Goal: Task Accomplishment & Management: Use online tool/utility

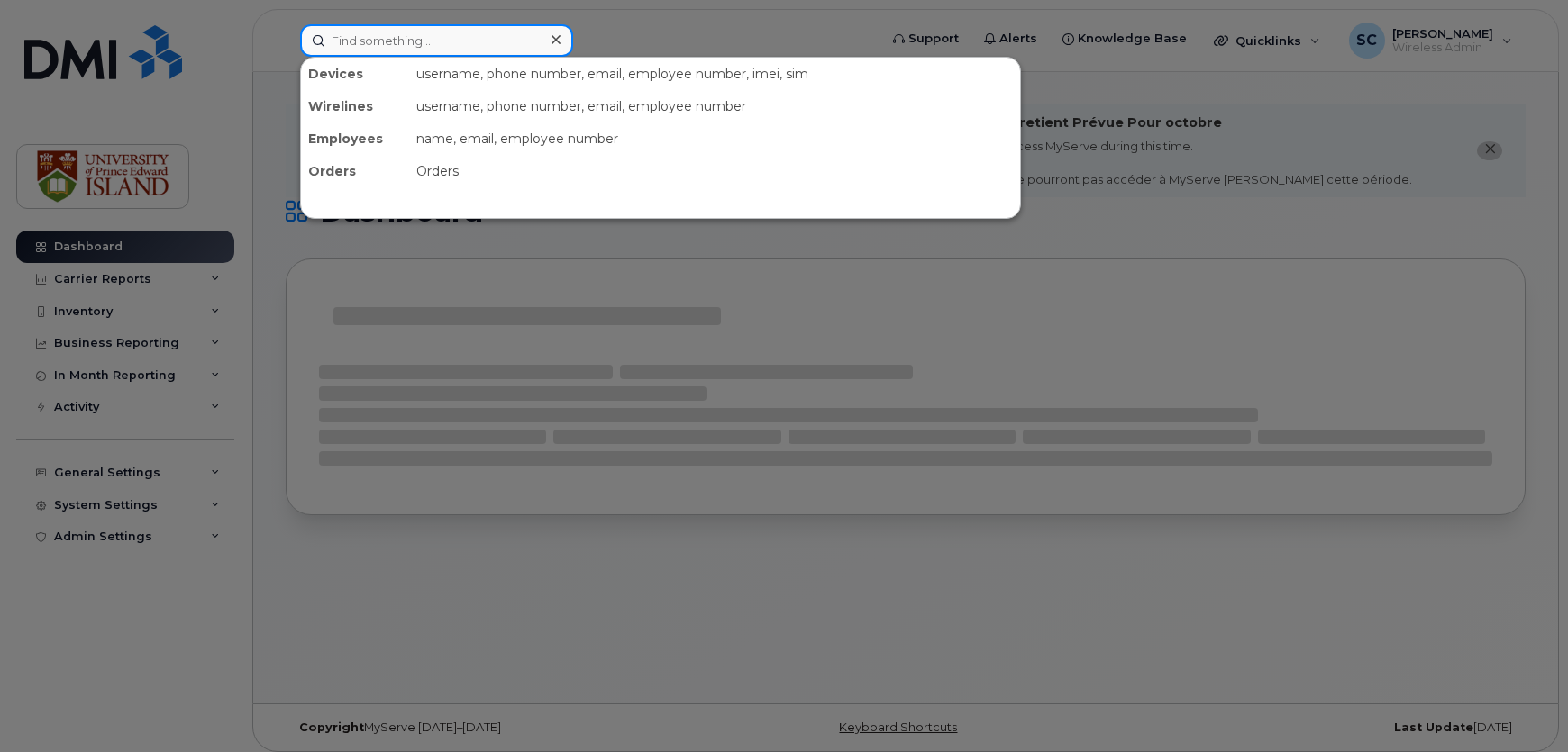
click at [470, 46] on input at bounding box center [436, 40] width 273 height 32
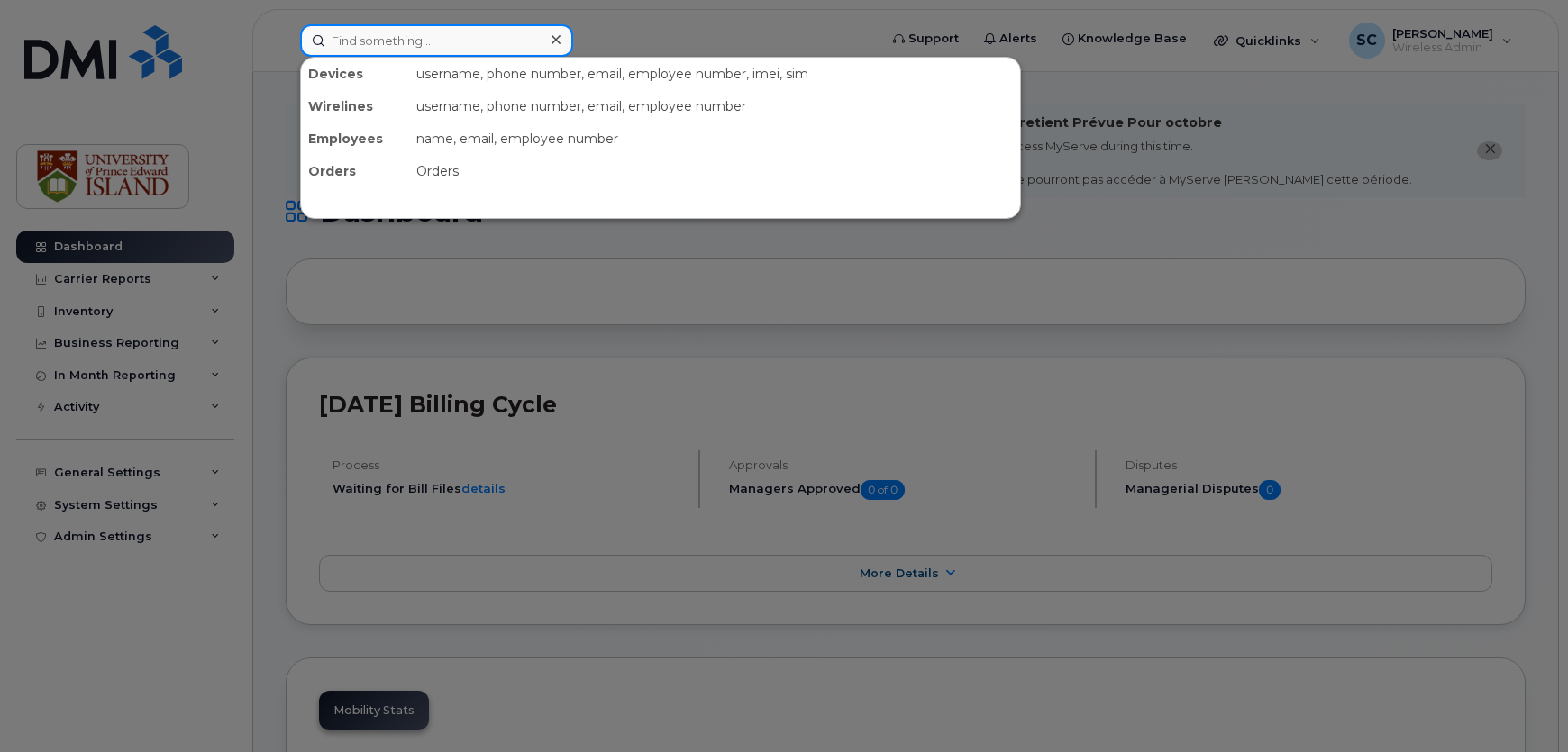
click at [434, 36] on input at bounding box center [436, 40] width 273 height 32
type input "[PERSON_NAME]"
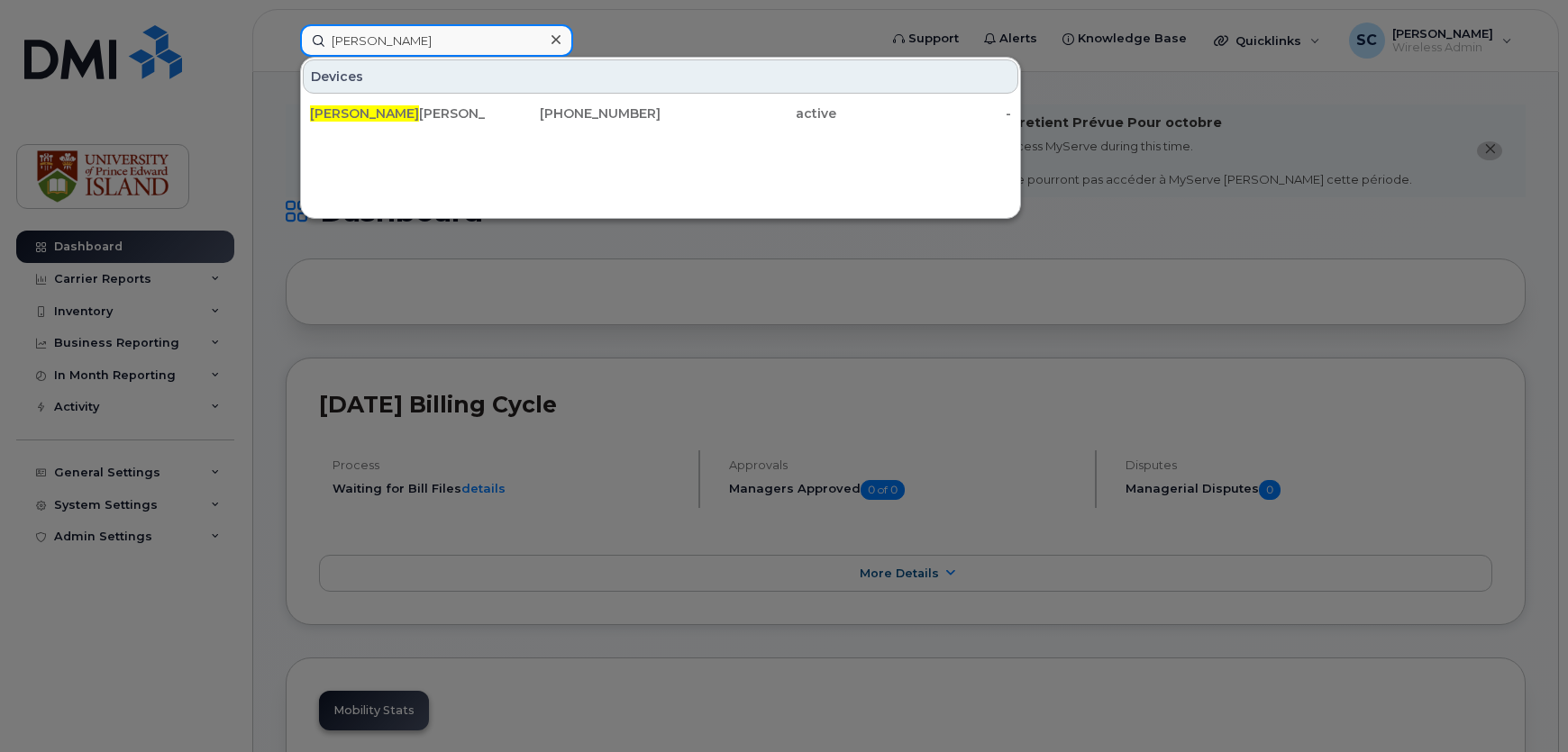
drag, startPoint x: 435, startPoint y: 36, endPoint x: 437, endPoint y: 54, distance: 18.1
click at [435, 36] on input "[PERSON_NAME]" at bounding box center [436, 40] width 273 height 32
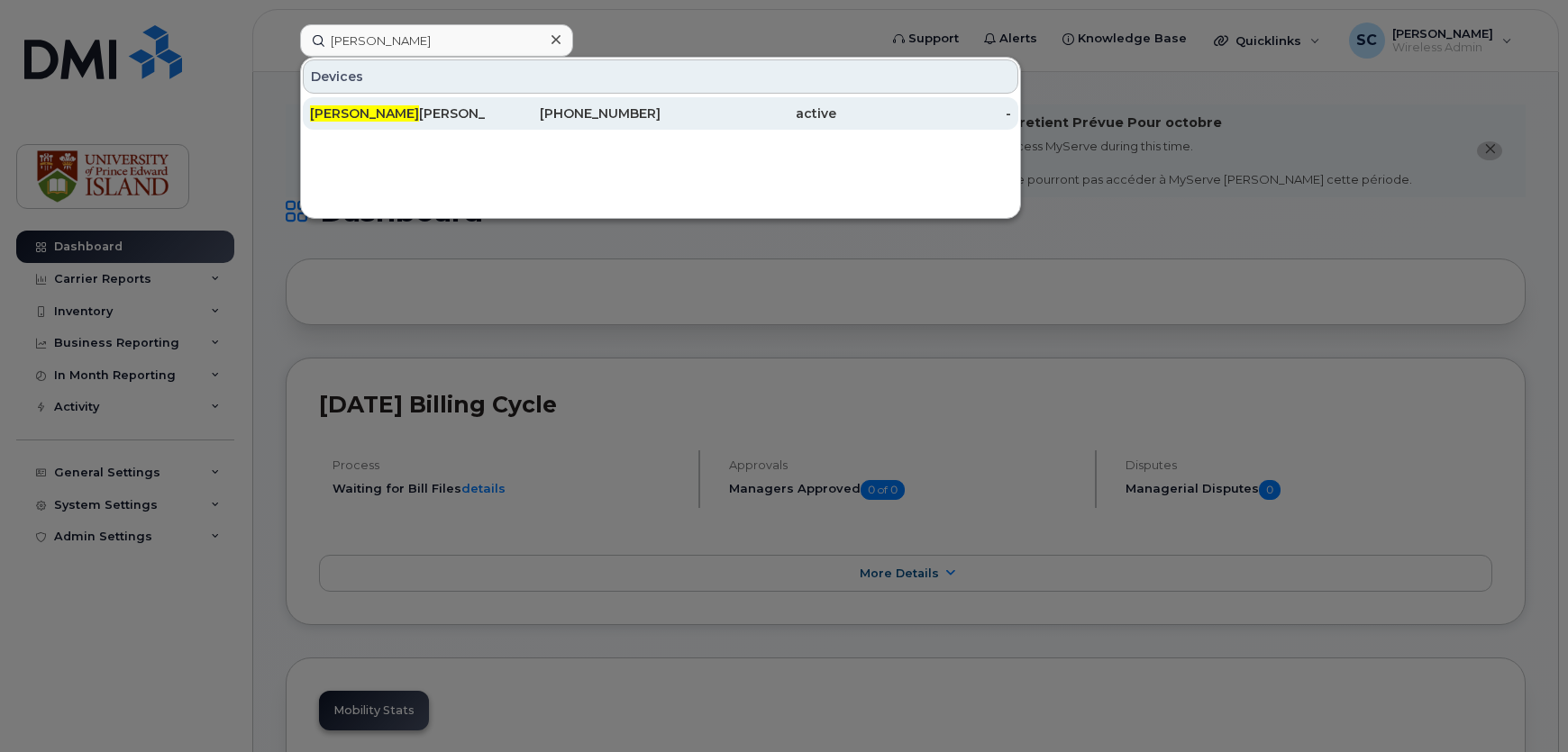
click at [452, 115] on div "[PERSON_NAME]" at bounding box center [397, 113] width 175 height 18
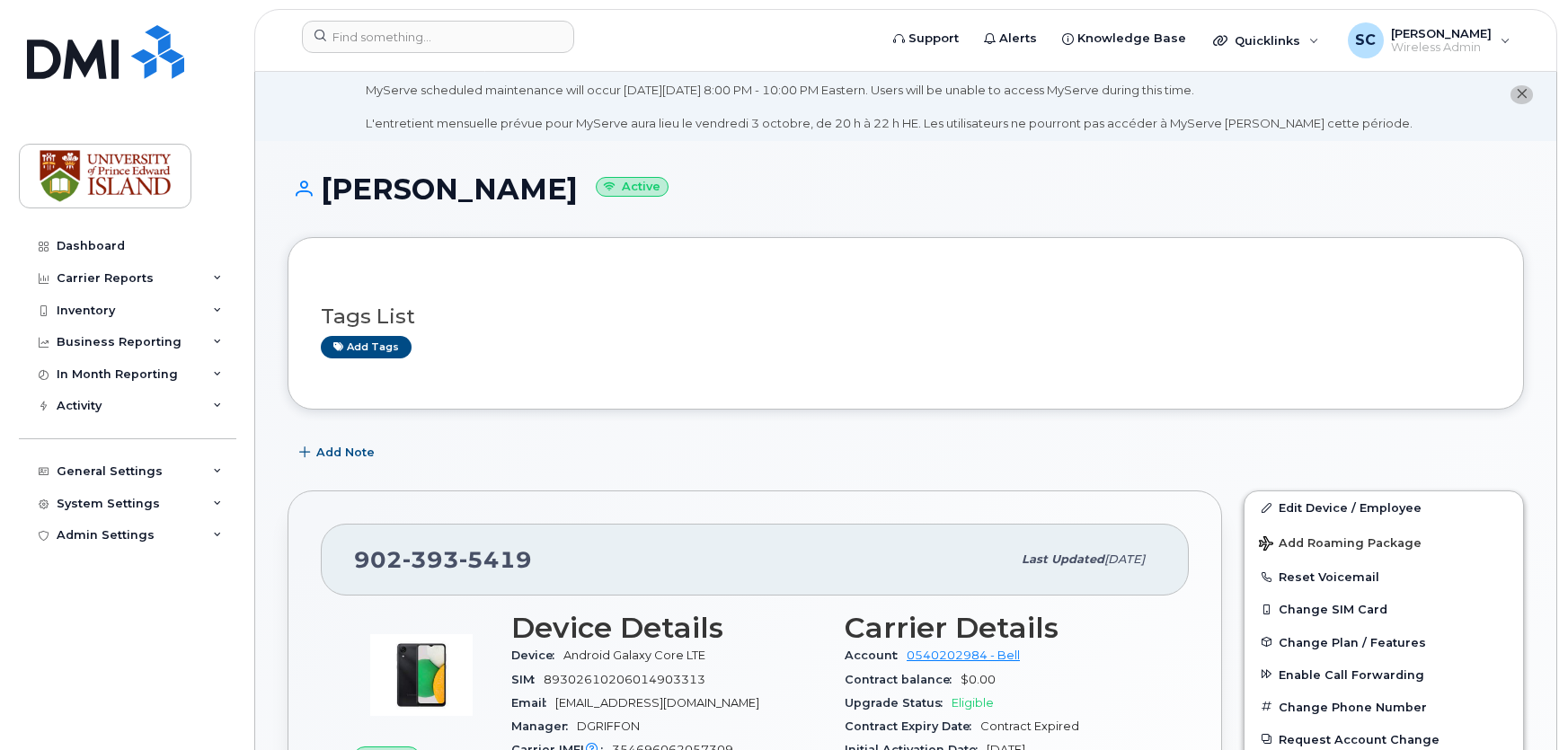
scroll to position [162, 0]
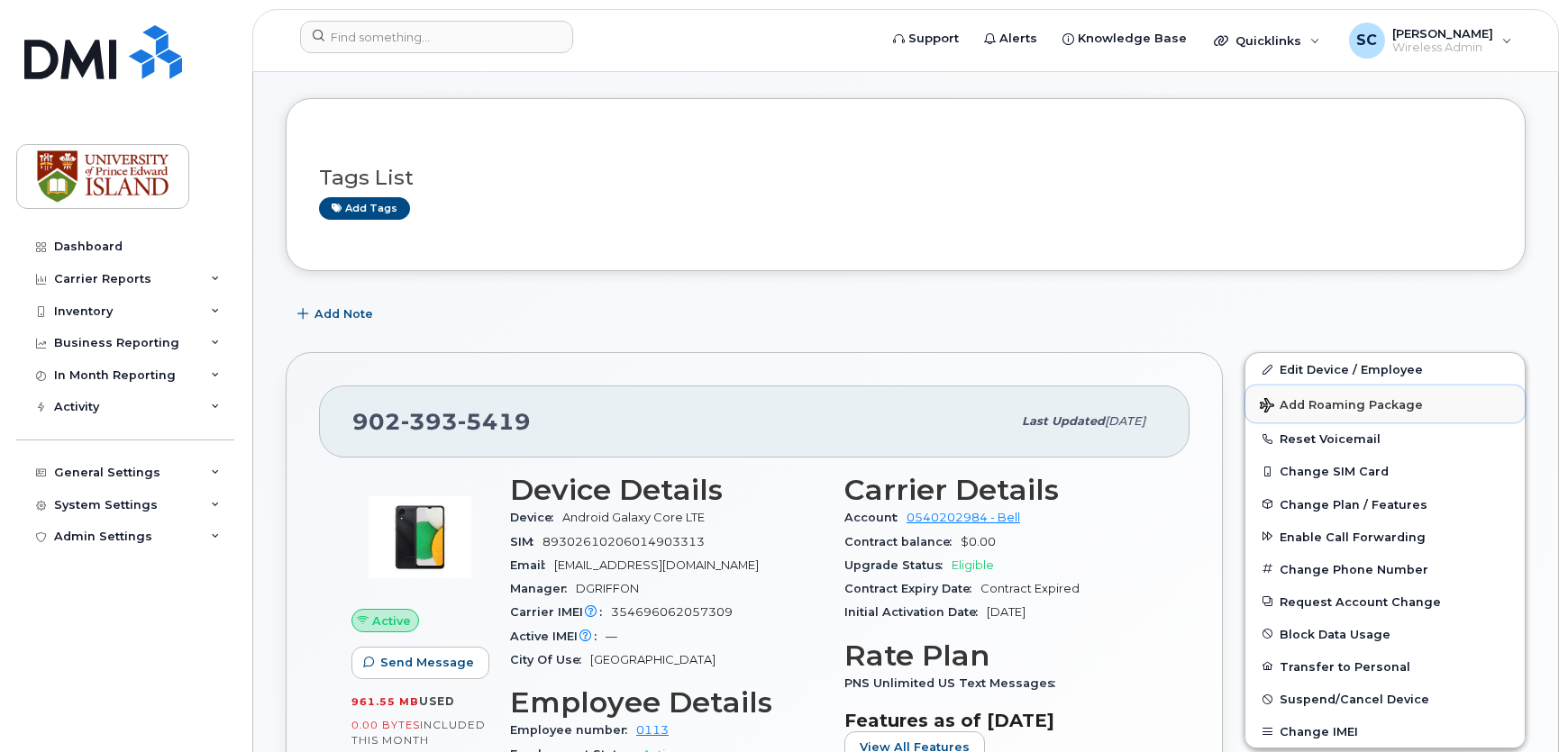
click at [1330, 406] on span "Add Roaming Package" at bounding box center [1340, 407] width 163 height 17
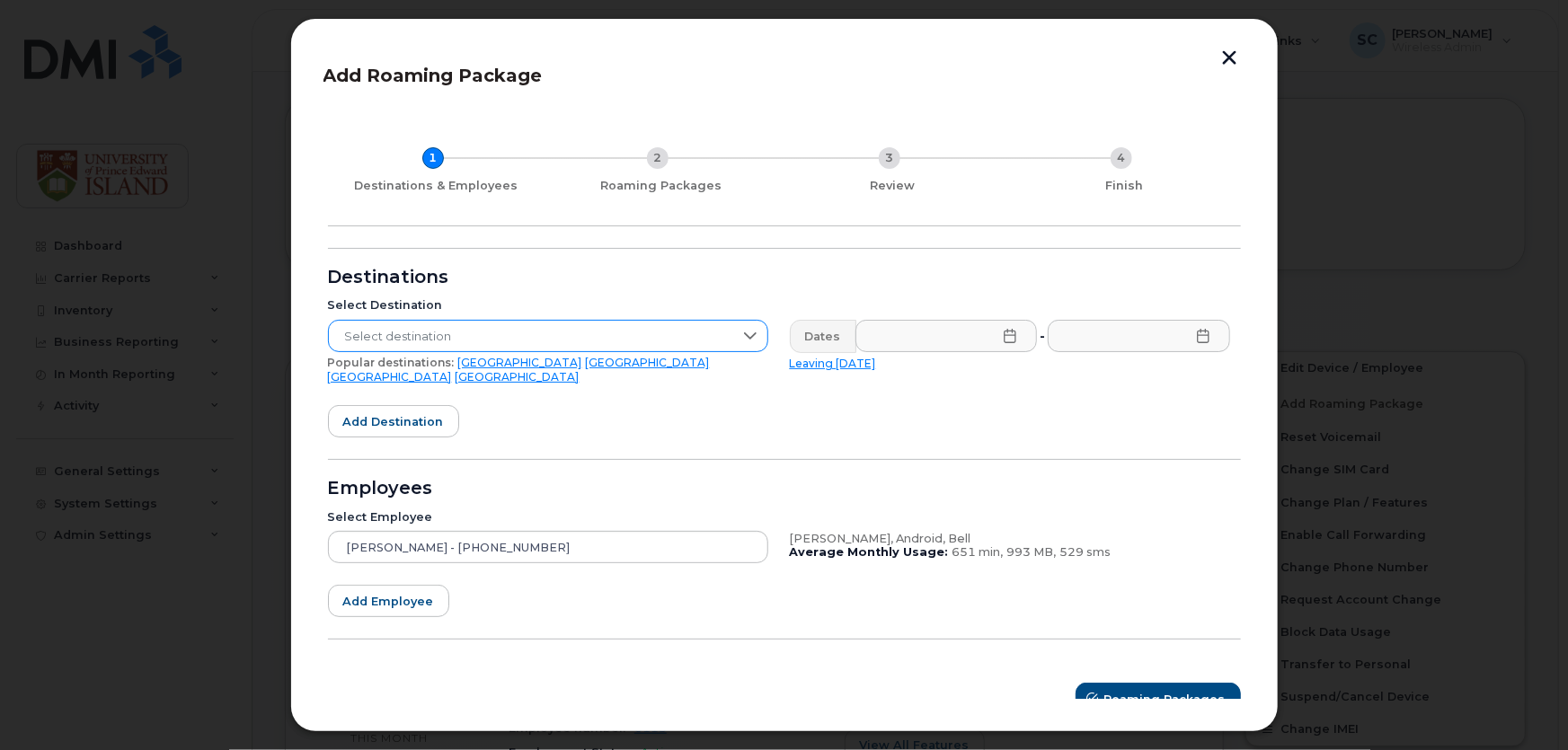
click at [513, 337] on span "Select destination" at bounding box center [531, 336] width 405 height 32
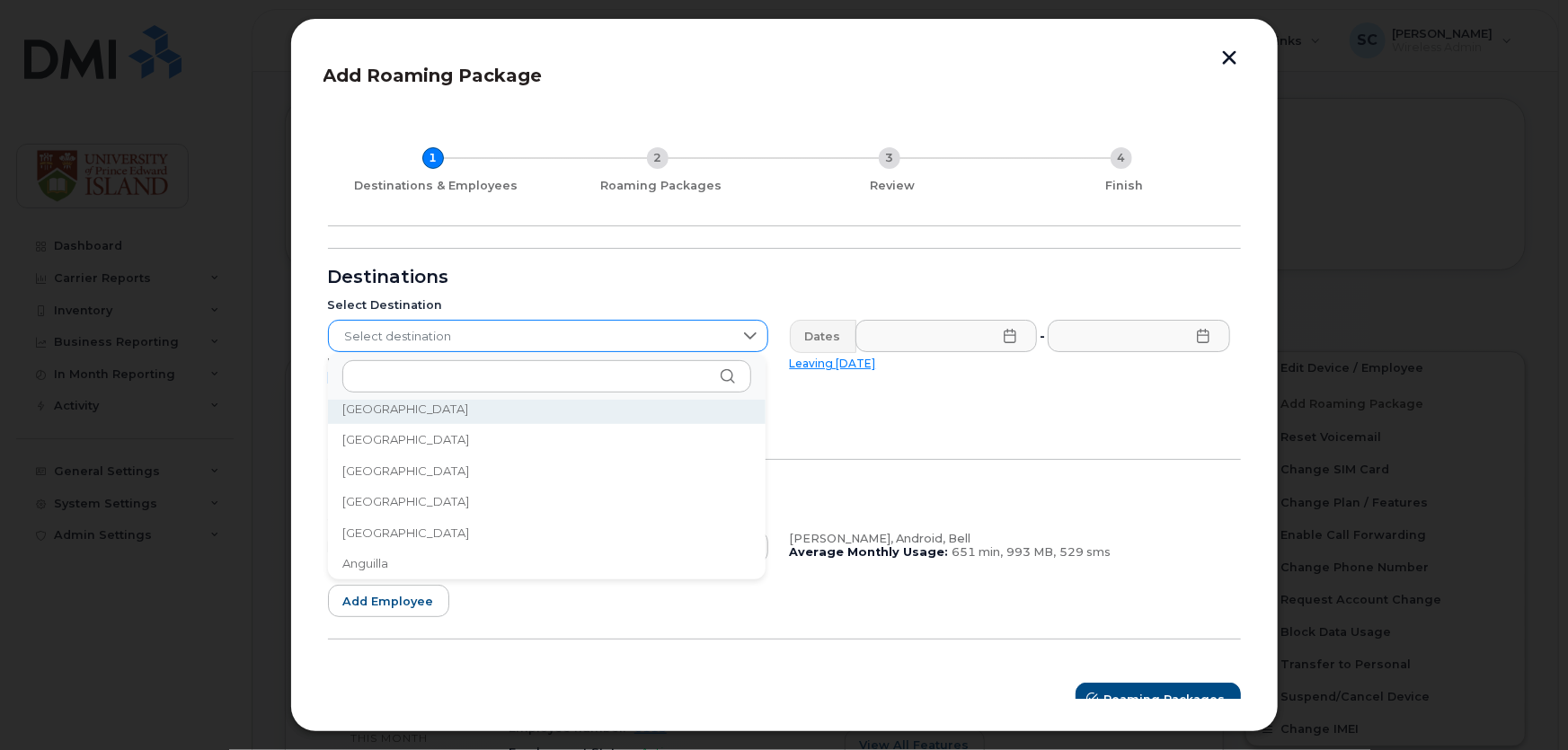
scroll to position [7, 0]
click at [515, 333] on span "Select destination" at bounding box center [531, 336] width 405 height 32
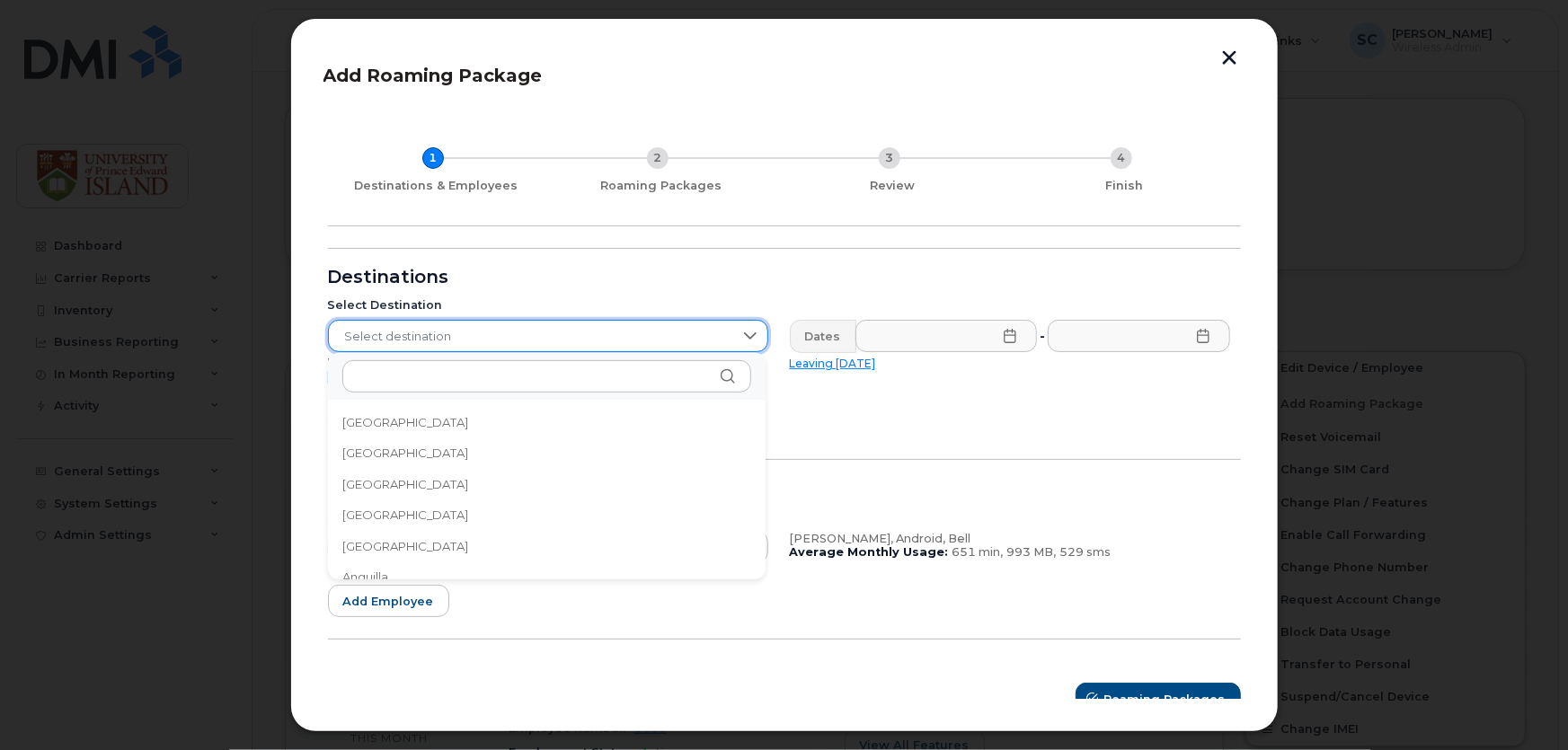
scroll to position [1877, 0]
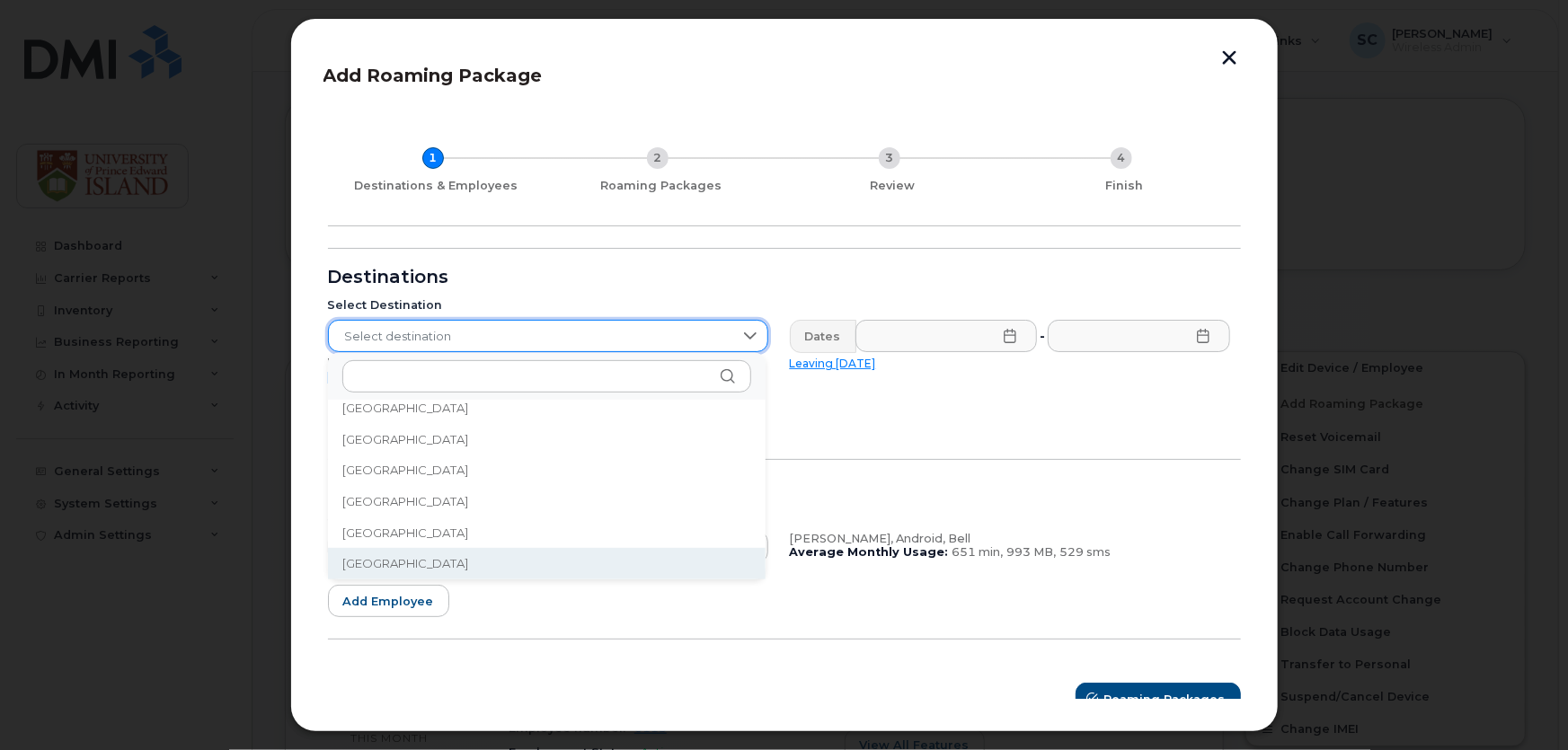
click at [475, 394] on div "206 results are available" at bounding box center [547, 375] width 438 height 46
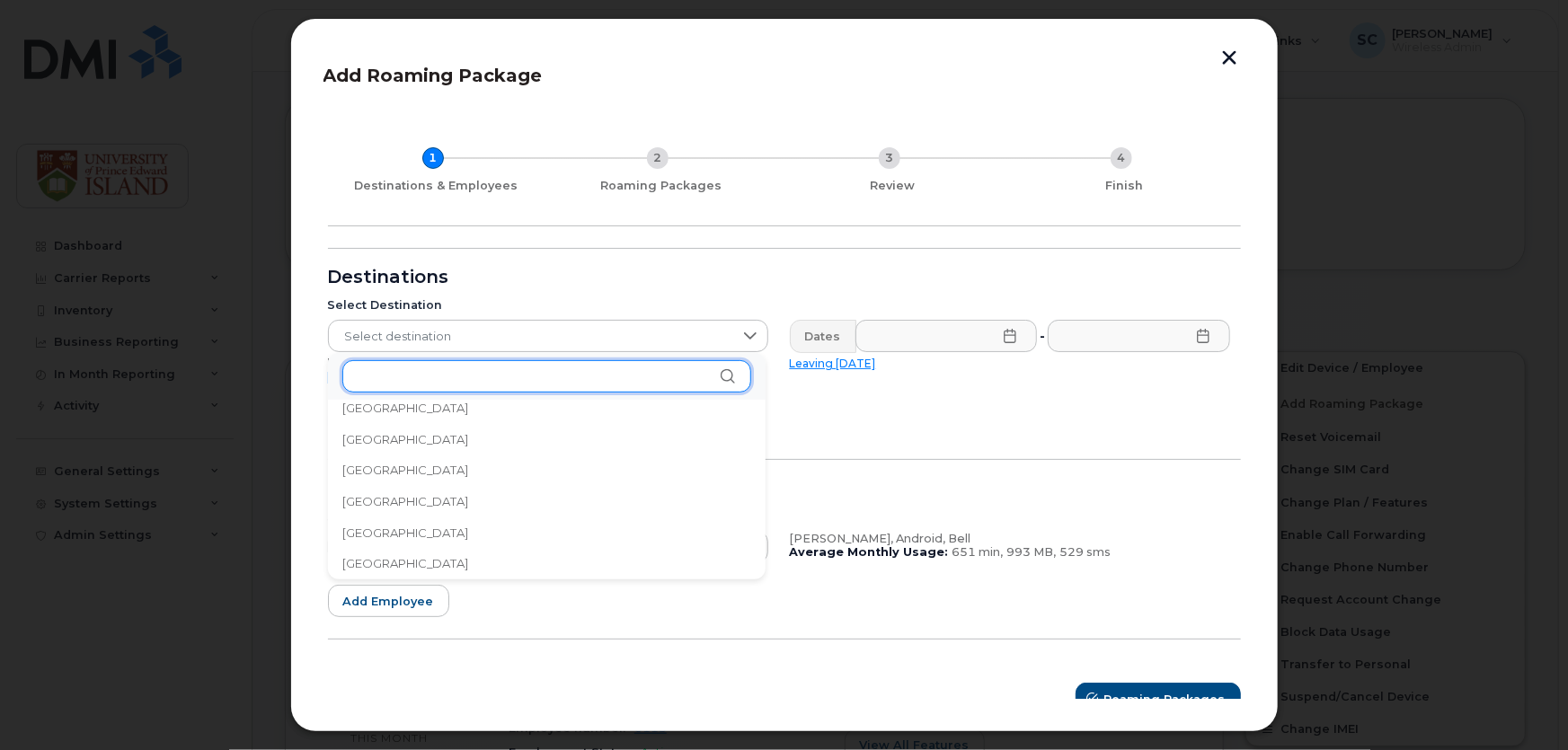
click at [475, 377] on input "text" at bounding box center [547, 375] width 409 height 32
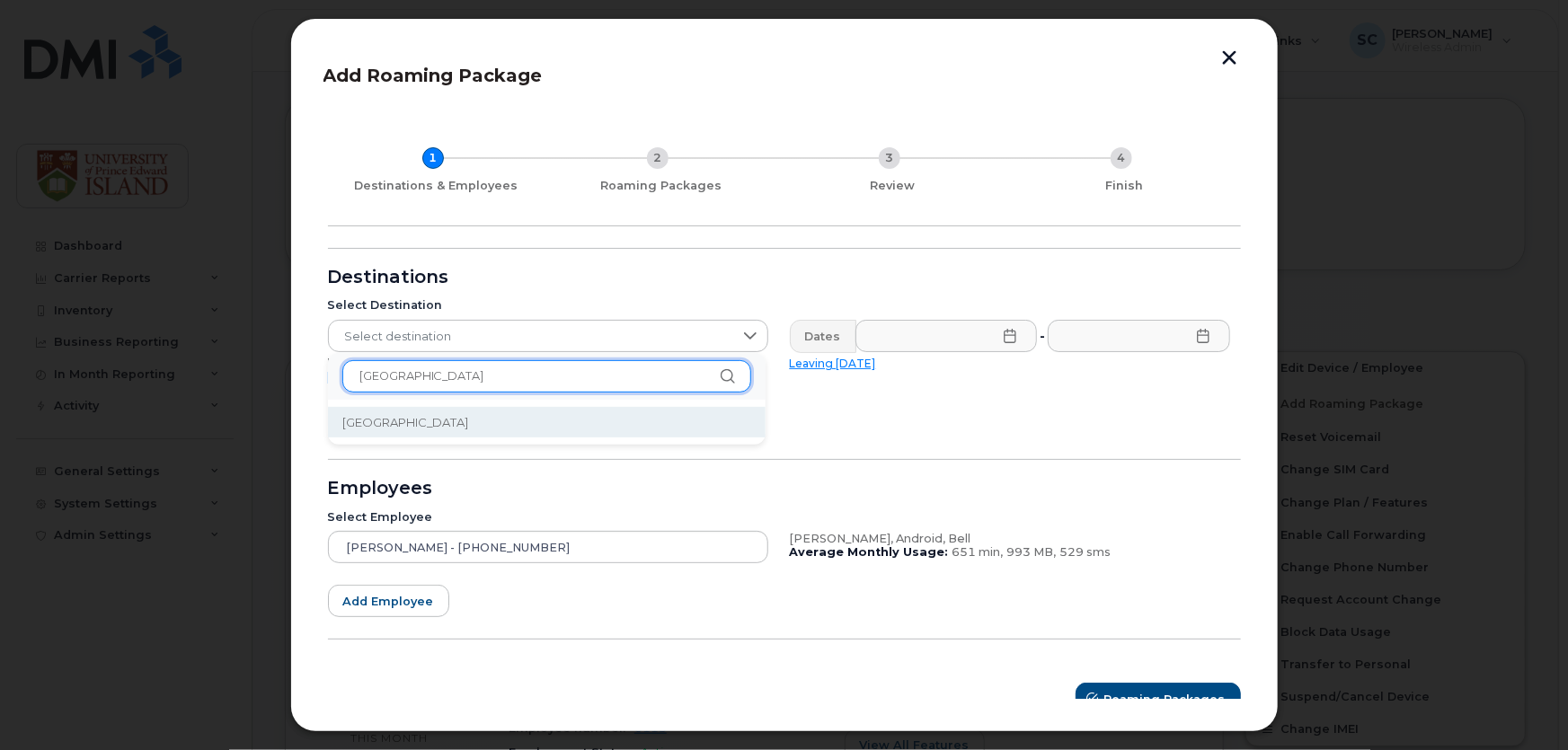
type input "estonia"
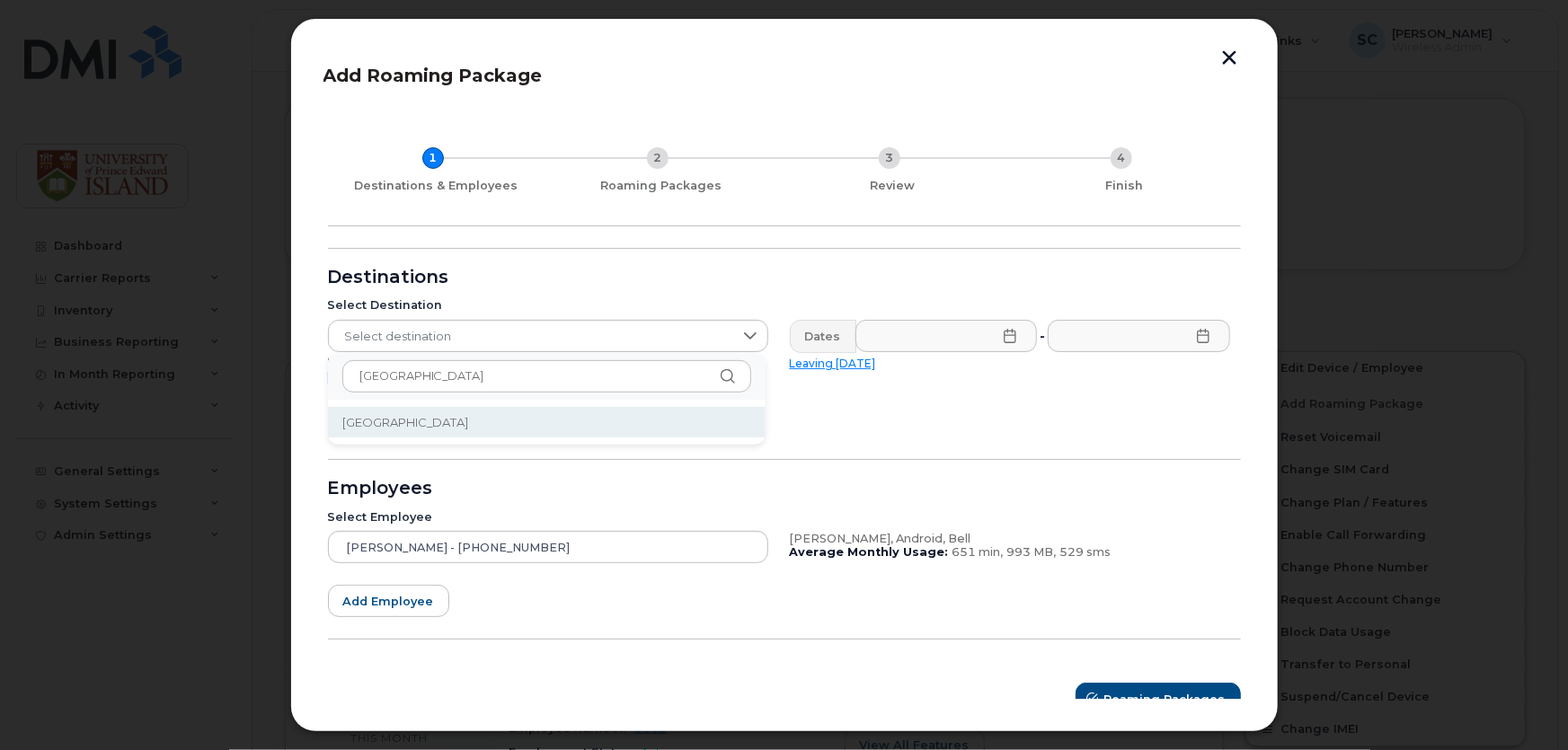
click at [464, 433] on li "Estonia" at bounding box center [547, 423] width 438 height 32
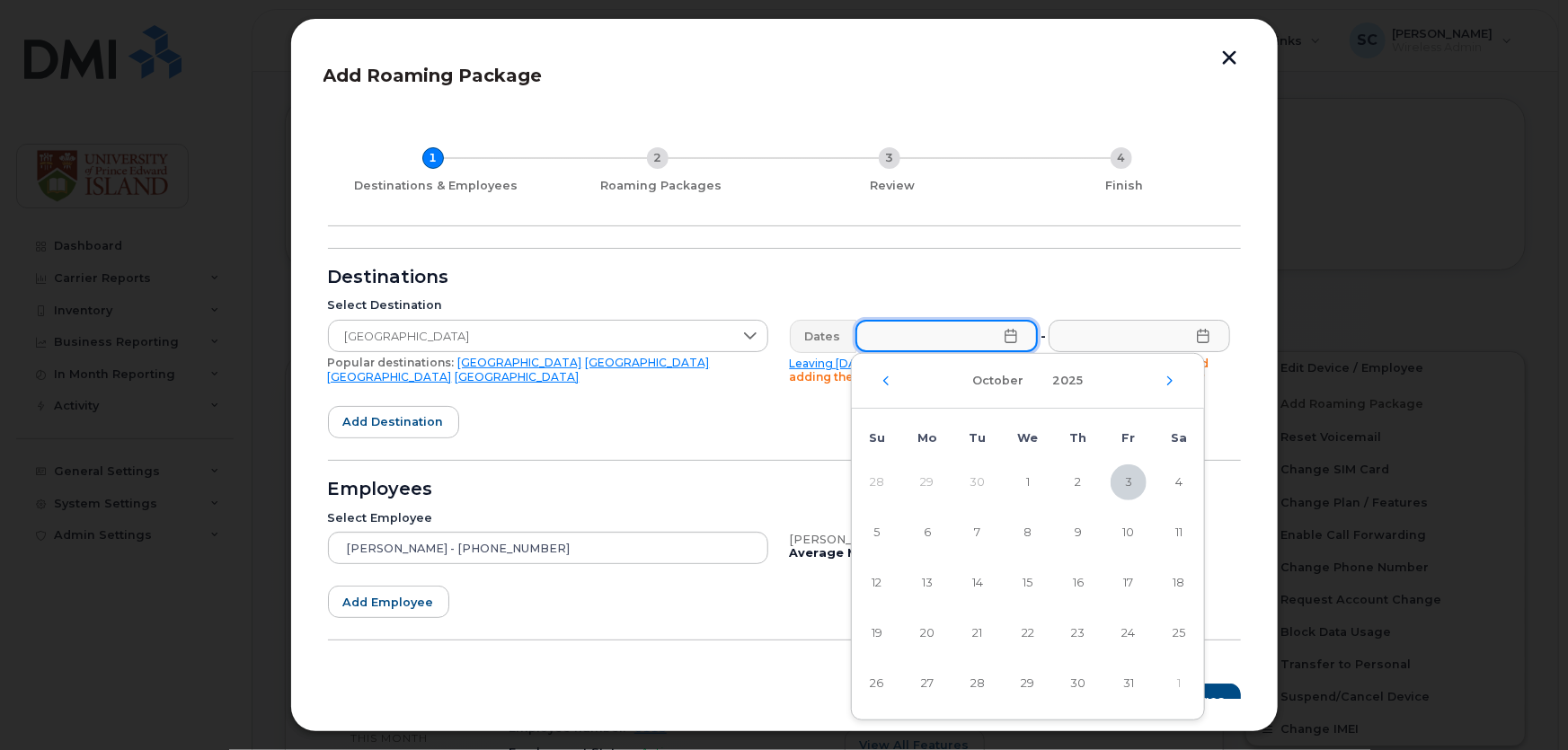
click at [970, 344] on input "text" at bounding box center [947, 335] width 182 height 32
click at [1169, 539] on span "11" at bounding box center [1179, 532] width 36 height 36
type input "10/11/2025"
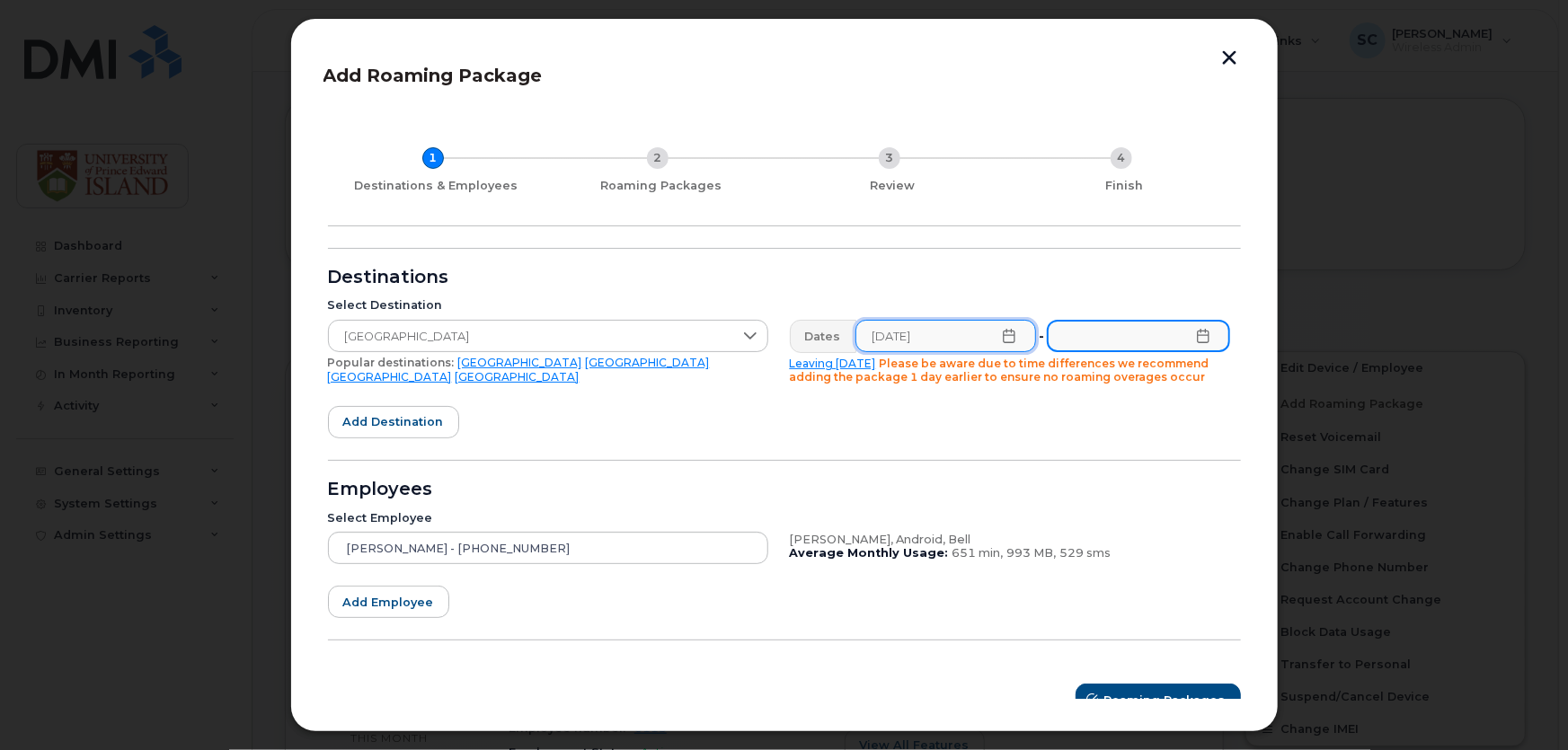
click at [1171, 334] on input "text" at bounding box center [1139, 335] width 182 height 32
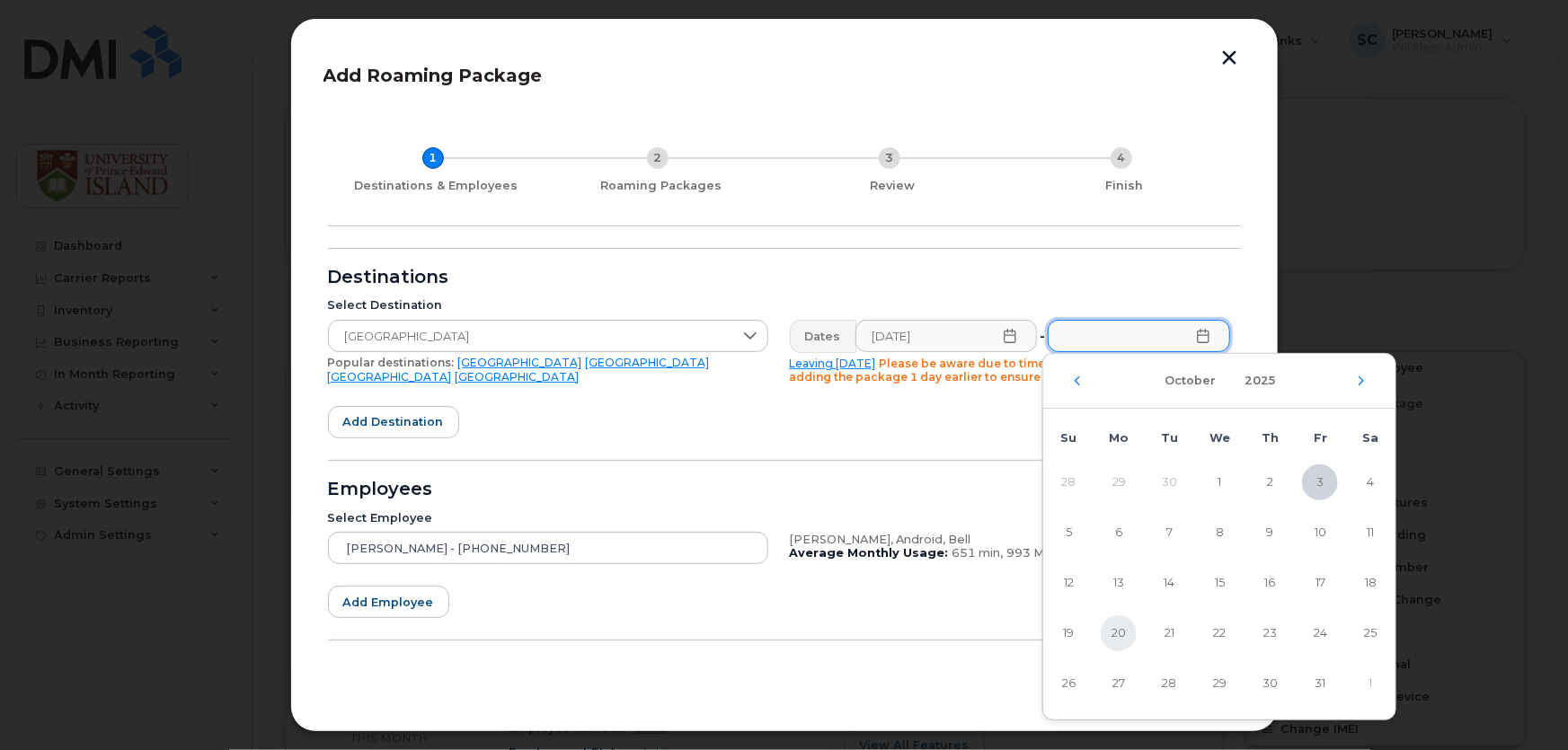
click at [1120, 627] on span "20" at bounding box center [1119, 632] width 36 height 36
type input "10/20/2025"
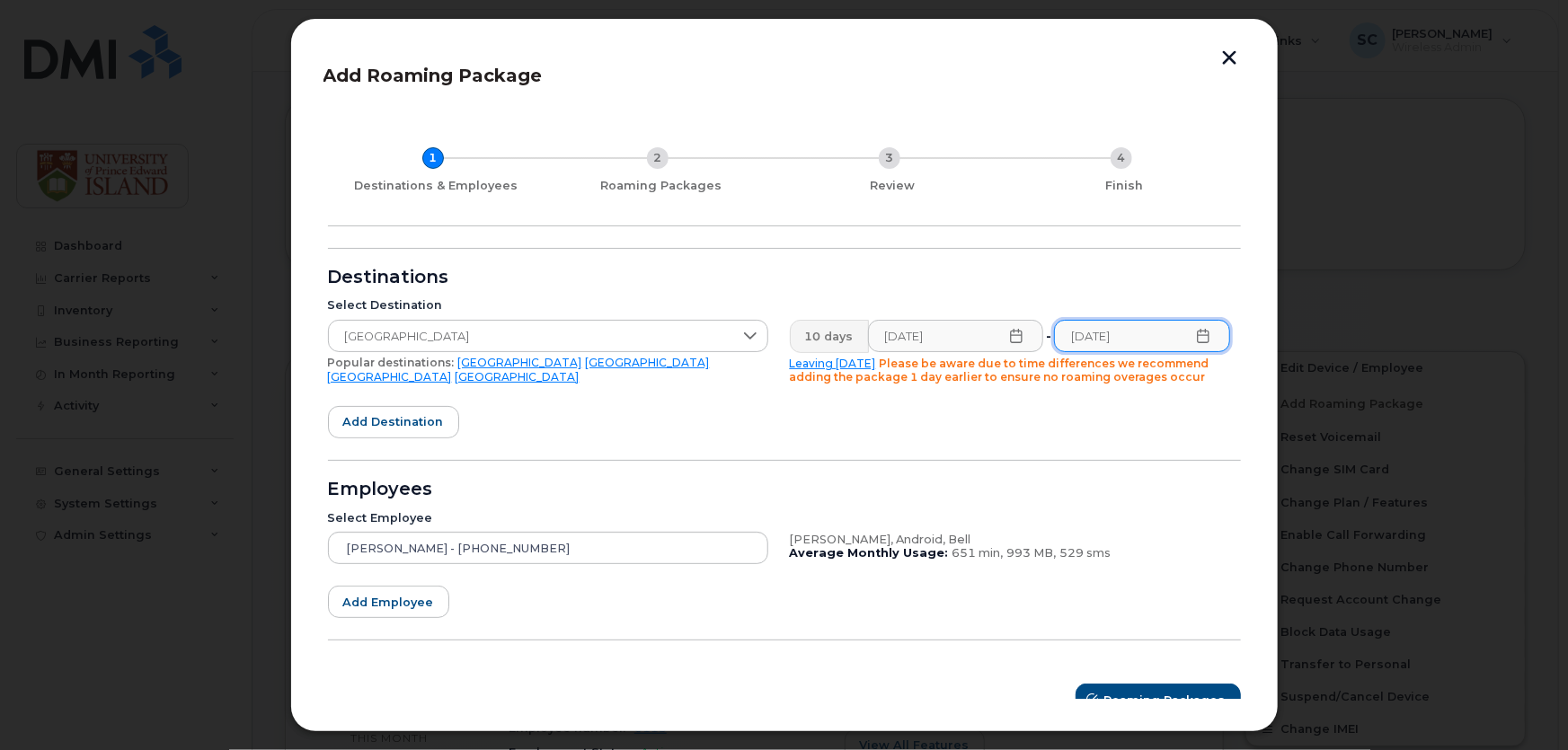
click at [1060, 430] on form "Destinations Select Destination Estonia Popular destinations: USA Mexico United…" at bounding box center [785, 482] width 913 height 468
click at [965, 339] on input "10/11/2025" at bounding box center [955, 335] width 176 height 32
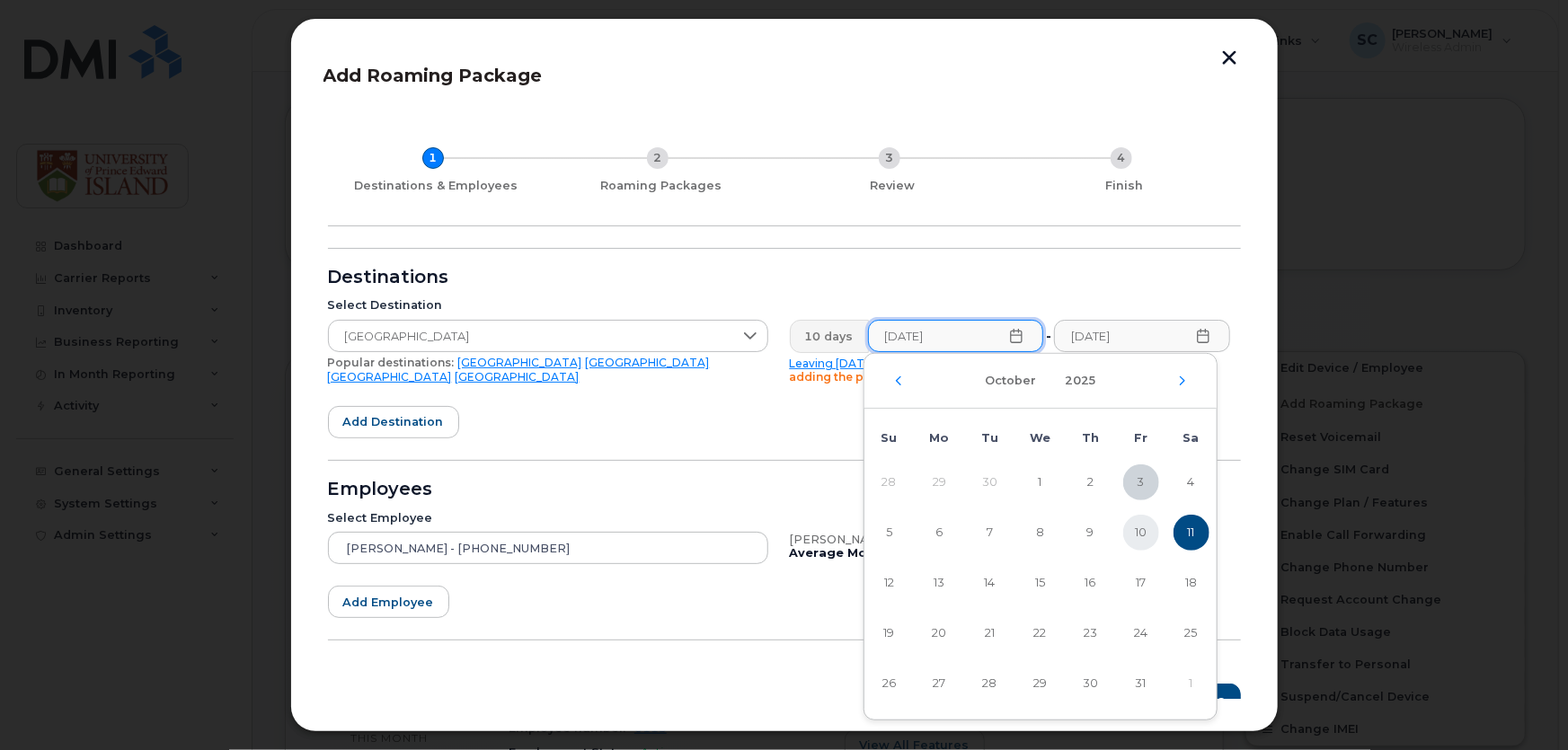
click at [1149, 534] on span "10" at bounding box center [1140, 532] width 36 height 36
type input "10/10/2025"
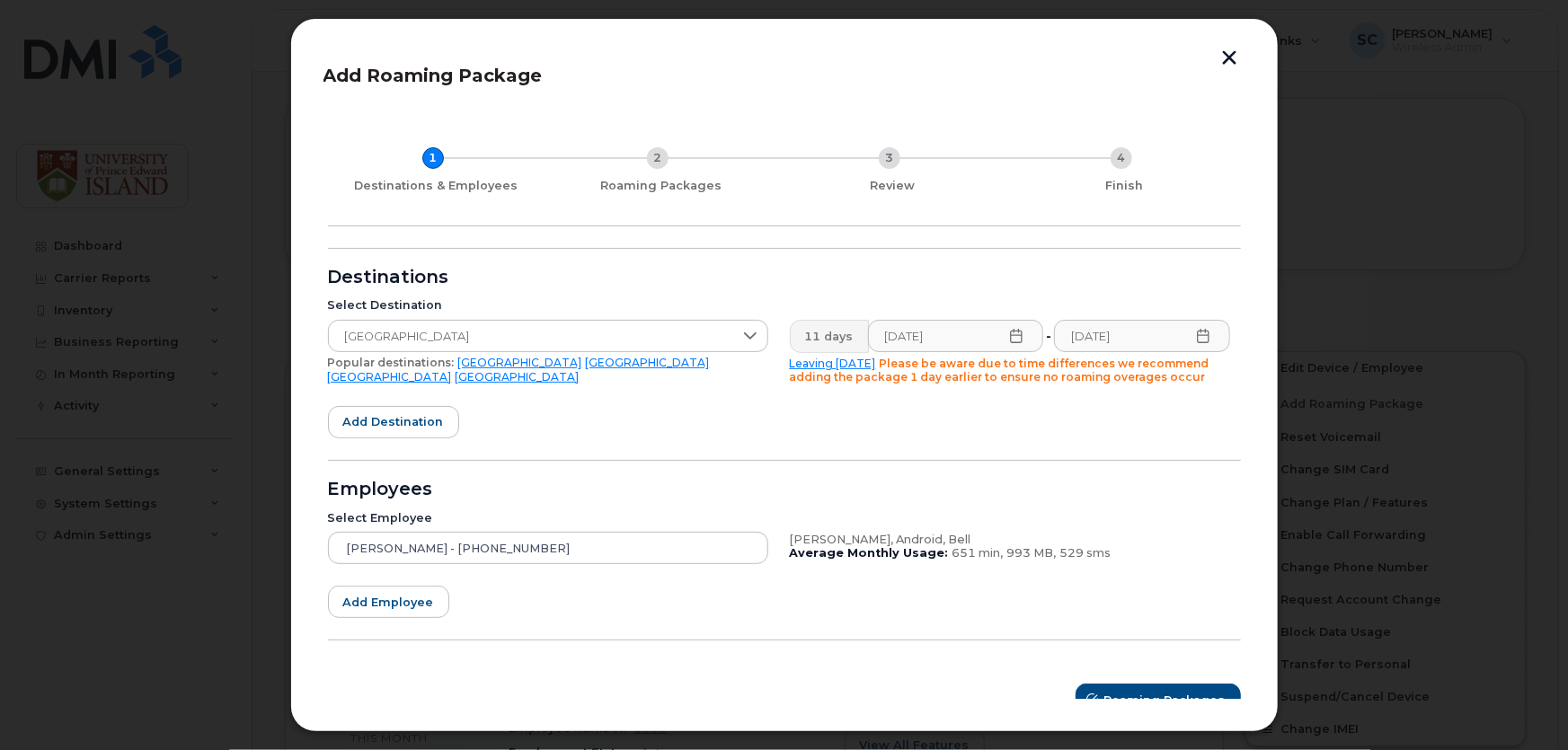
click at [1108, 385] on div "11 days 10/10/2025 - 10/20/2025 Leaving today Please be aware due to time diffe…" at bounding box center [1010, 352] width 462 height 87
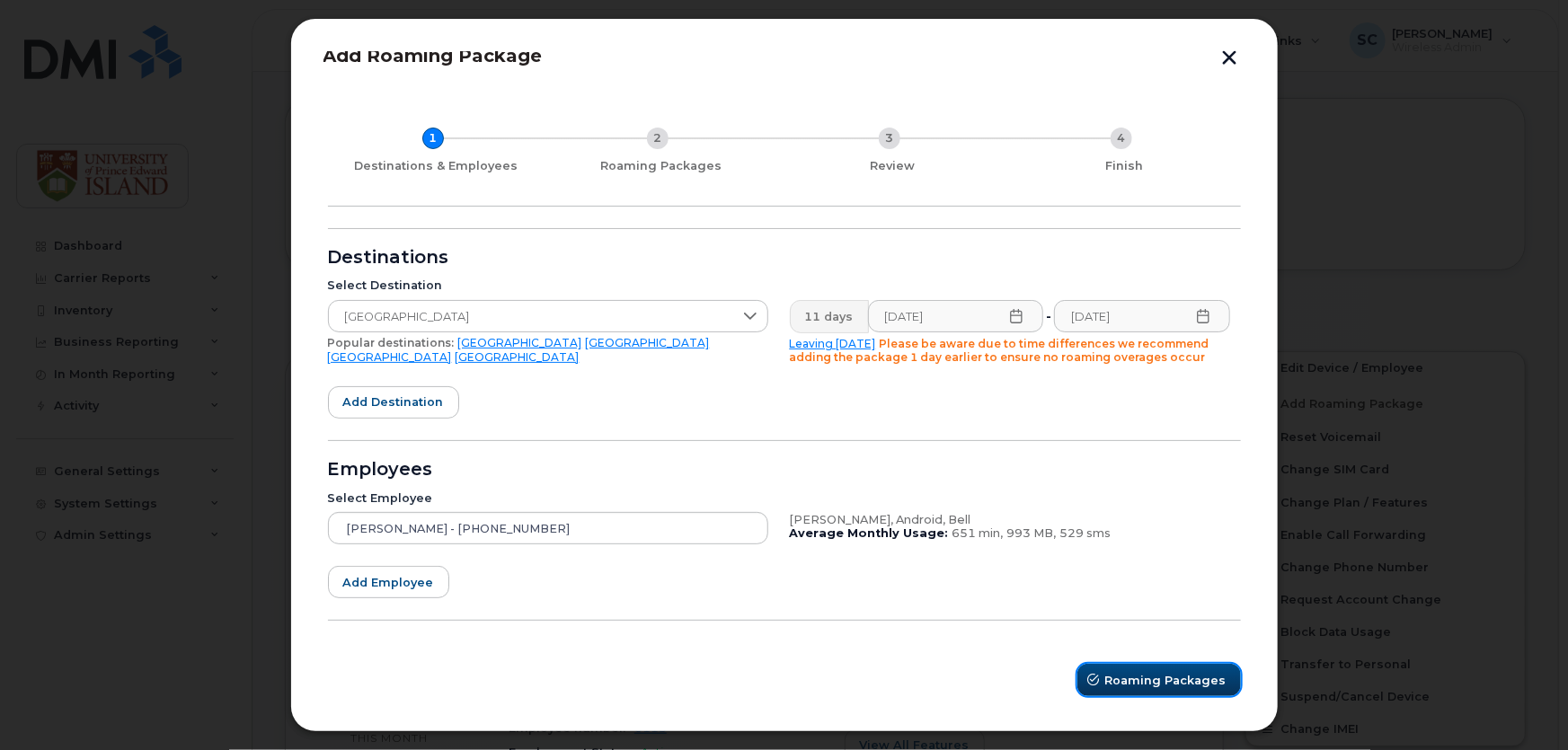
click at [1164, 683] on span "Roaming Packages" at bounding box center [1166, 680] width 121 height 17
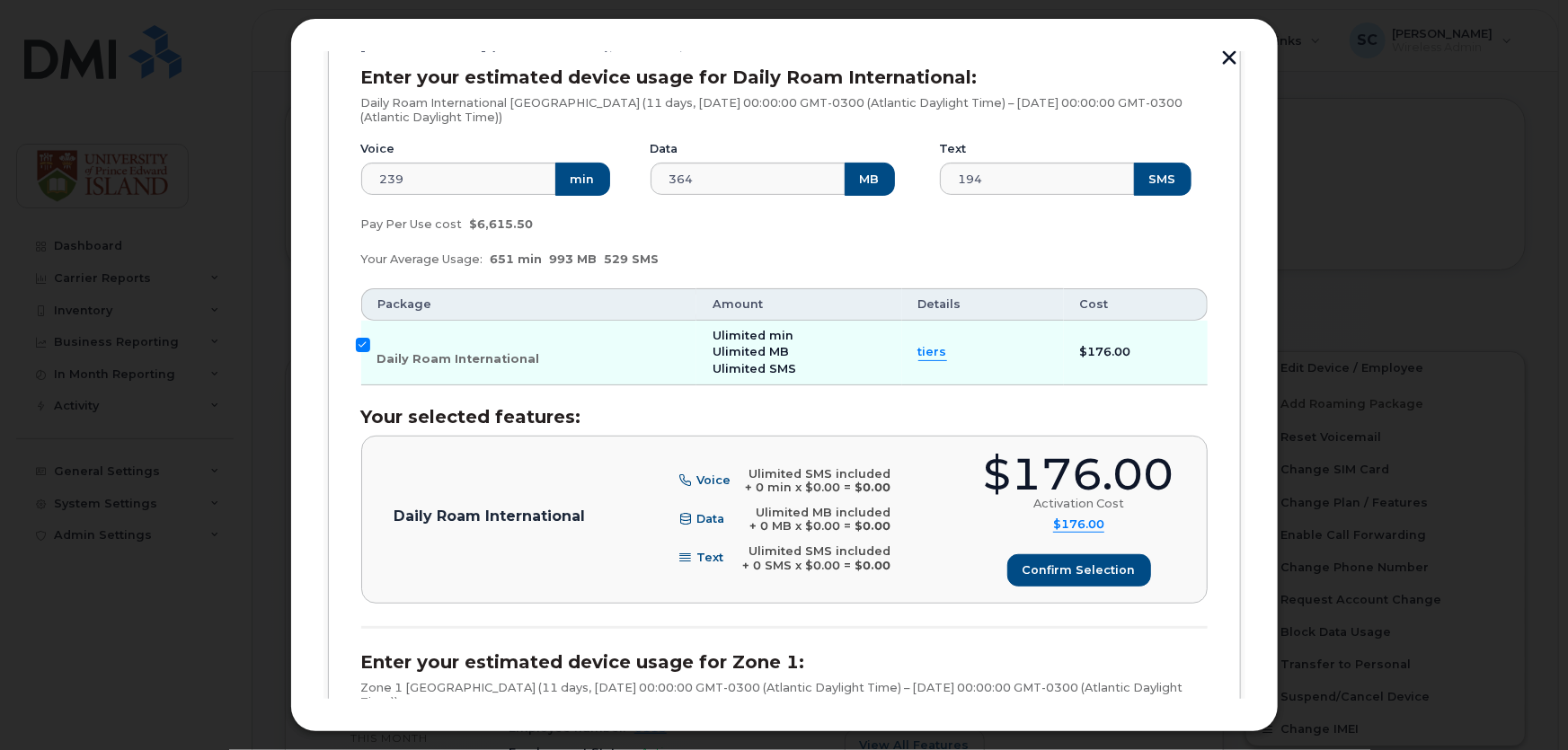
scroll to position [347, 0]
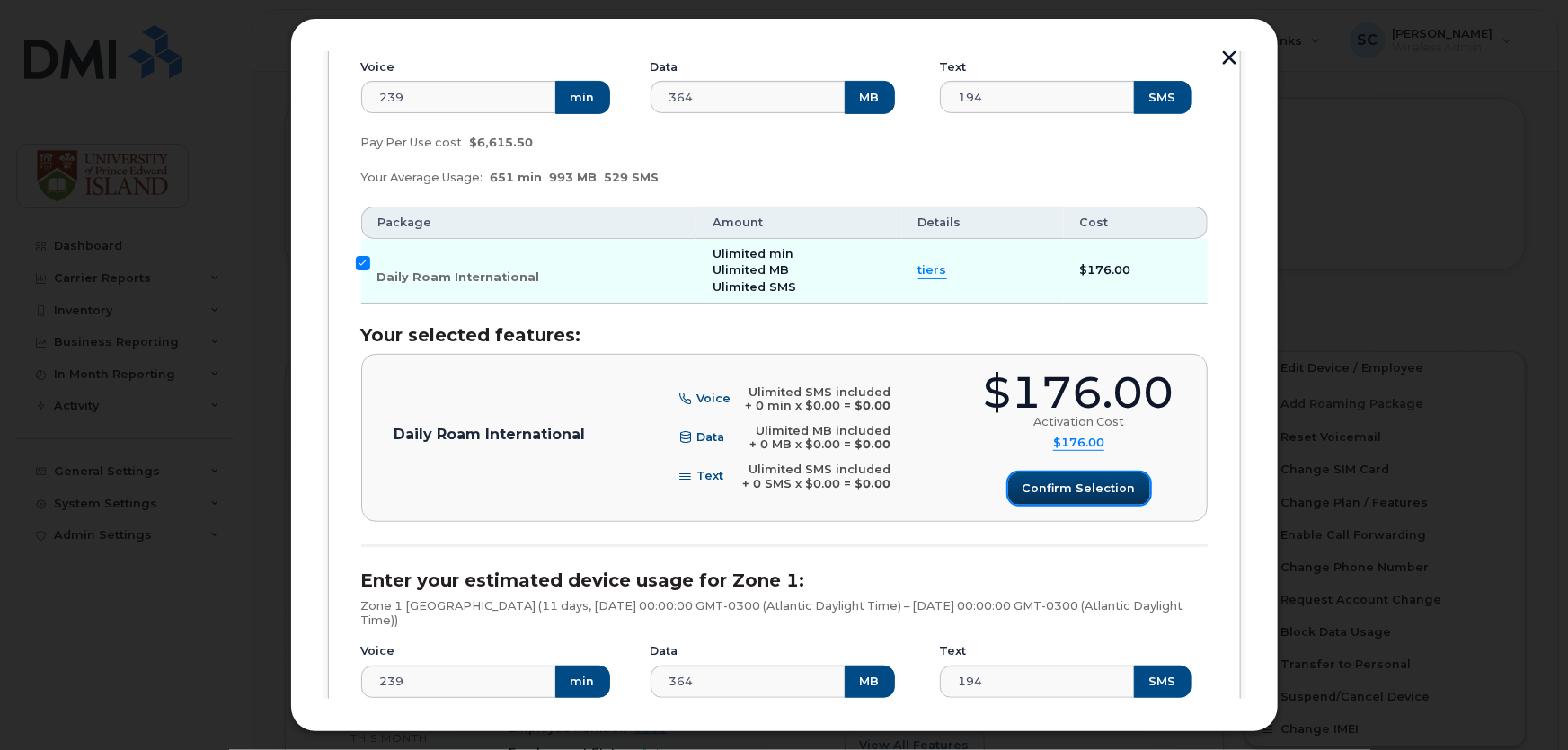
click at [1059, 494] on span "Confirm selection" at bounding box center [1079, 488] width 113 height 17
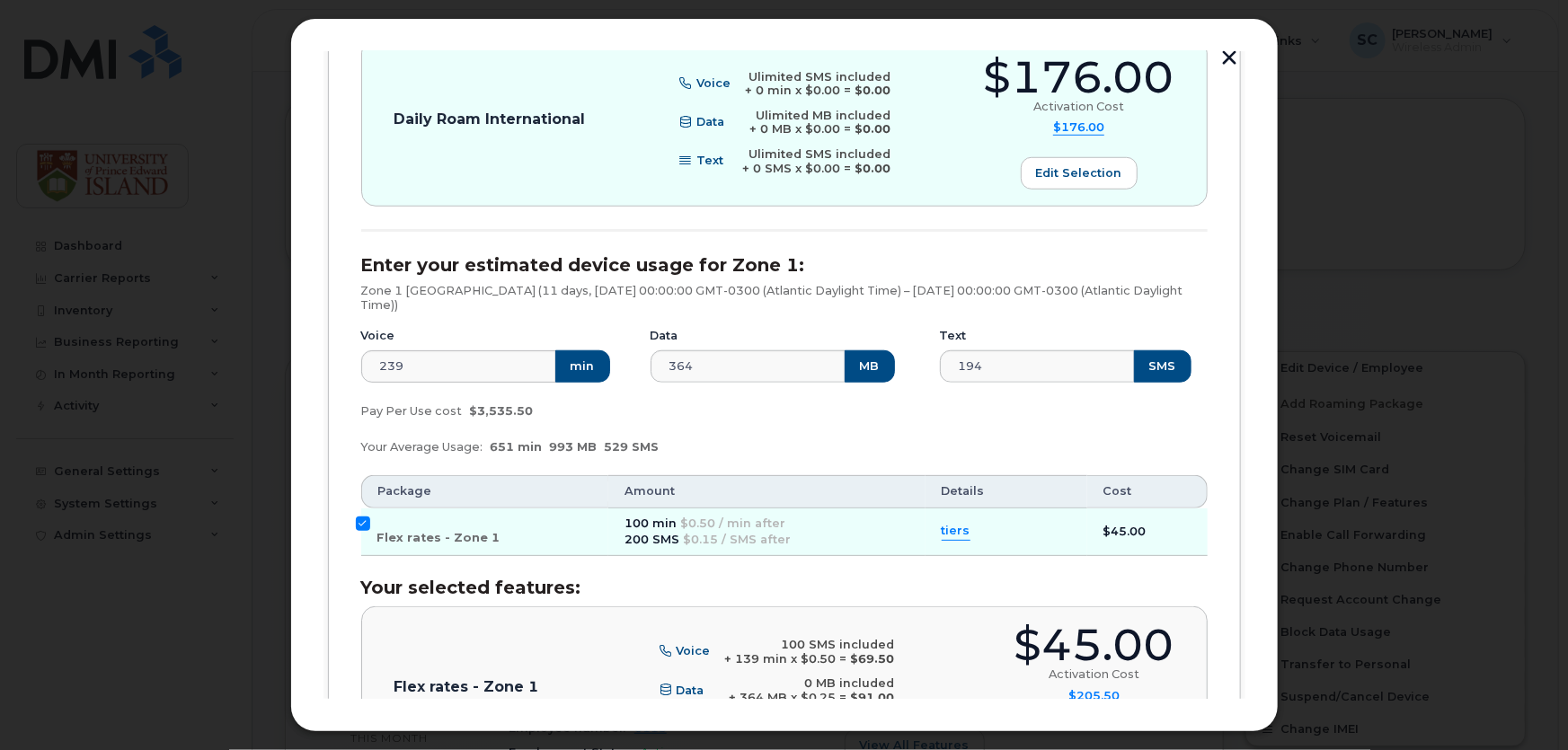
scroll to position [673, 0]
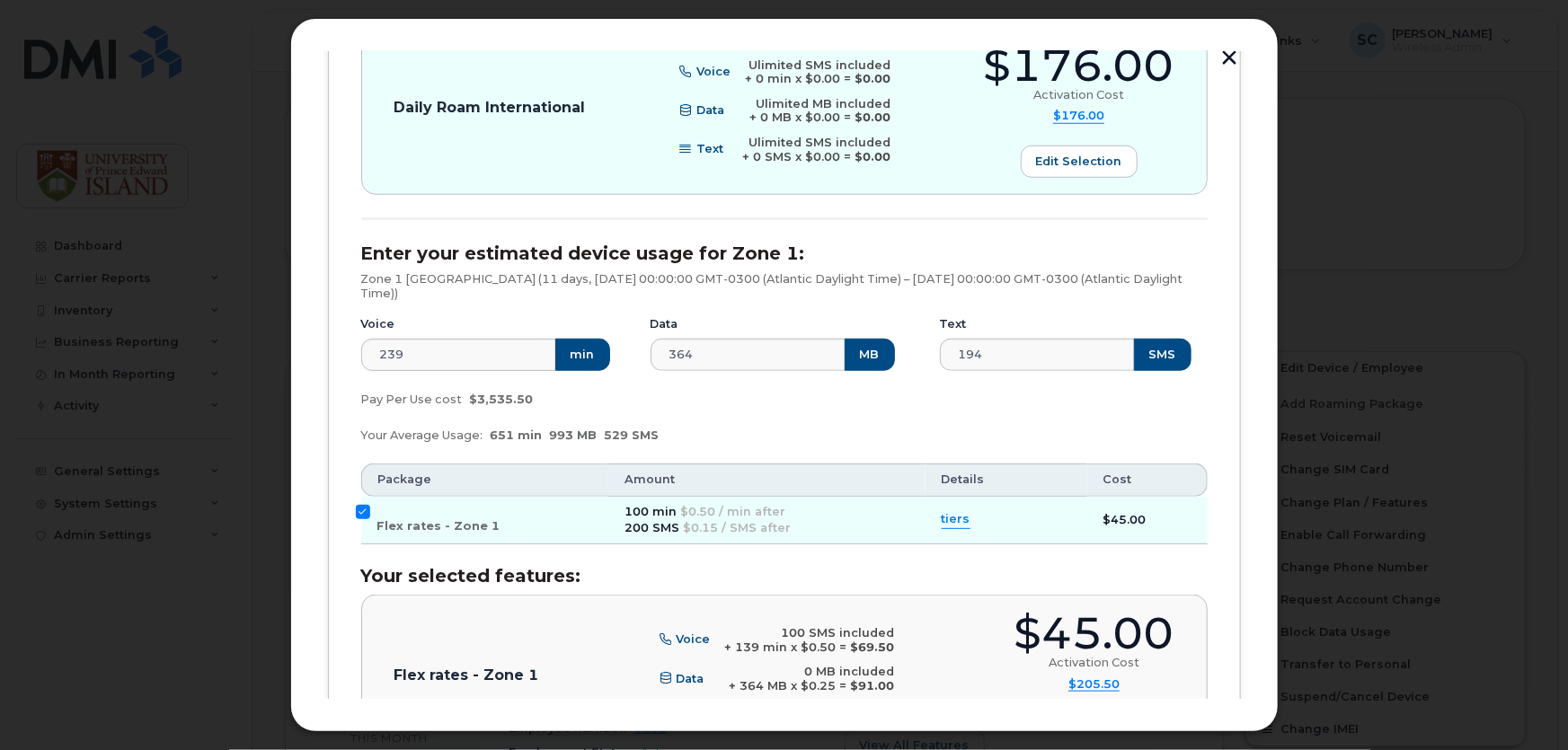
click at [352, 511] on div "Laurie Mcduffee (902-393-5419), Android, Bell Enter your estimated device usage…" at bounding box center [785, 203] width 913 height 1217
click at [357, 511] on input "Flex rates - Zone 1" at bounding box center [363, 512] width 15 height 15
checkbox input "false"
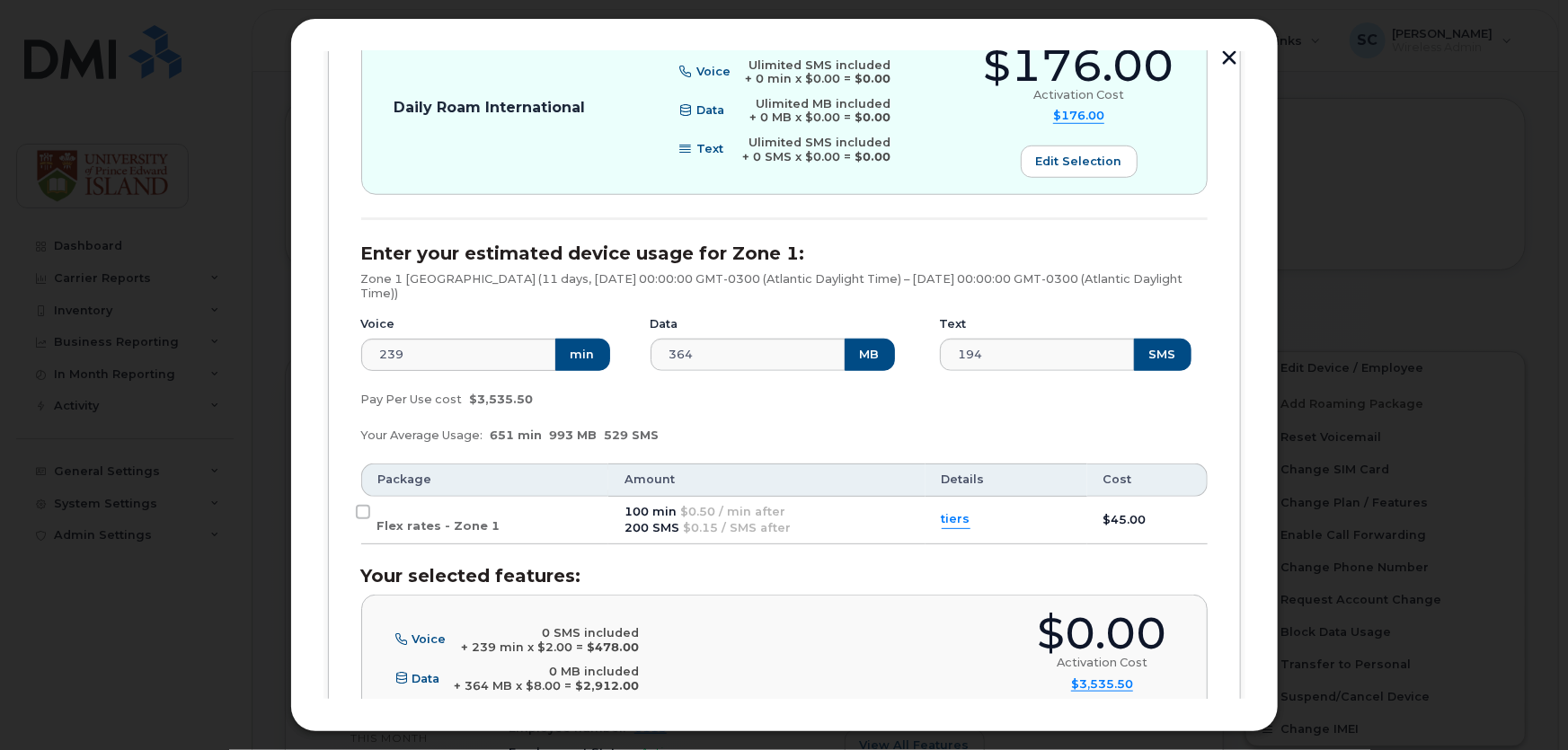
scroll to position [865, 0]
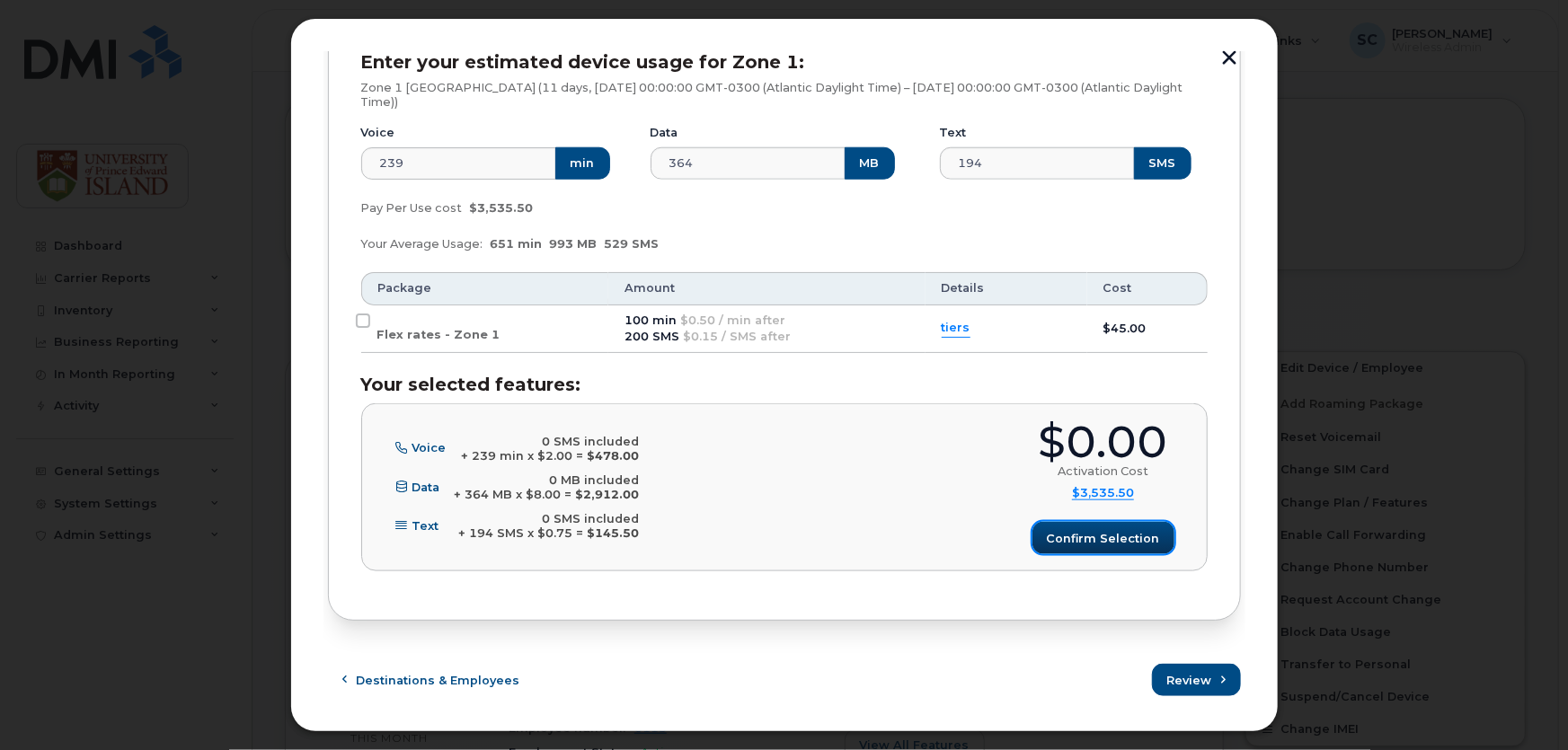
click at [1097, 552] on button "Confirm selection" at bounding box center [1104, 538] width 142 height 32
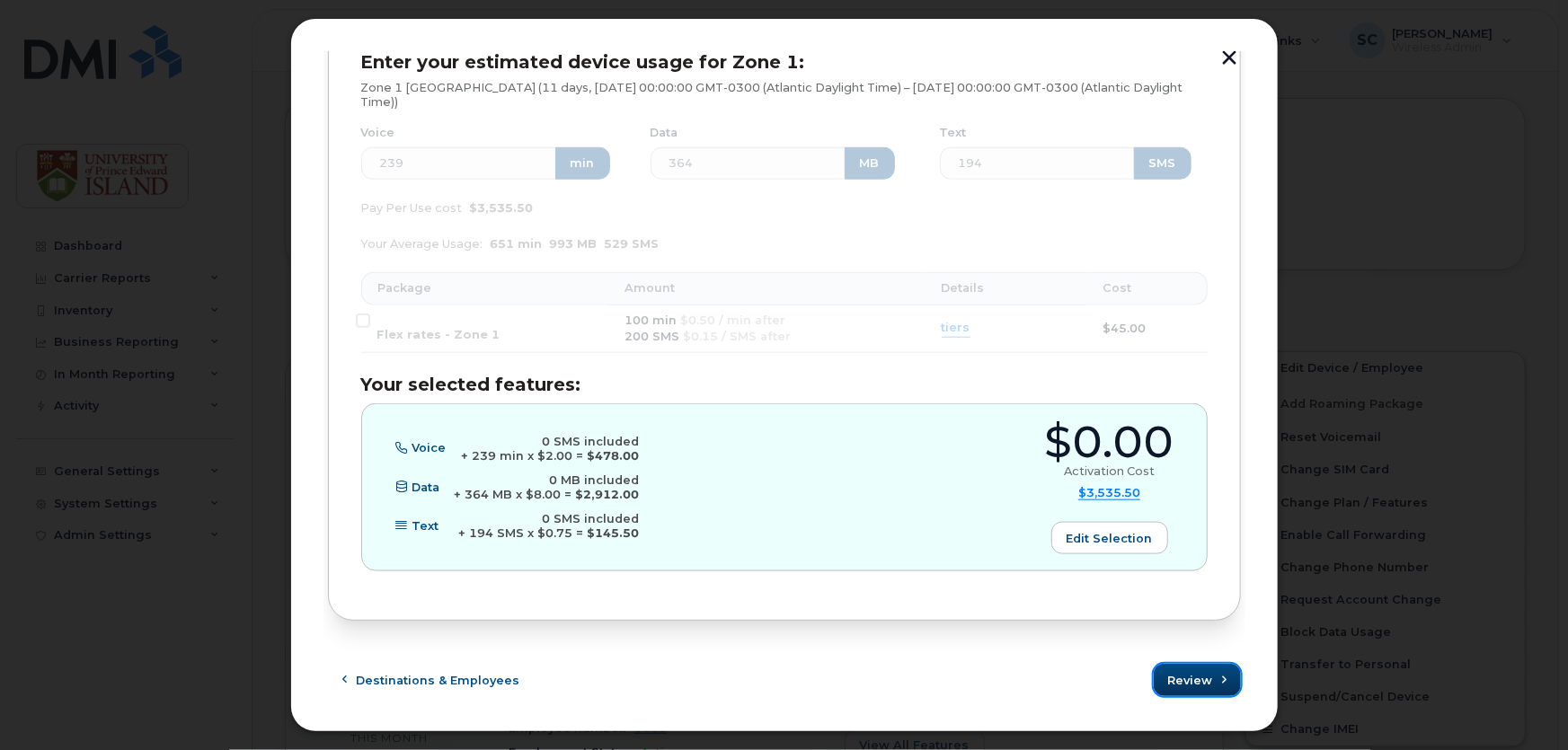
click at [1174, 679] on span "Review" at bounding box center [1191, 680] width 45 height 17
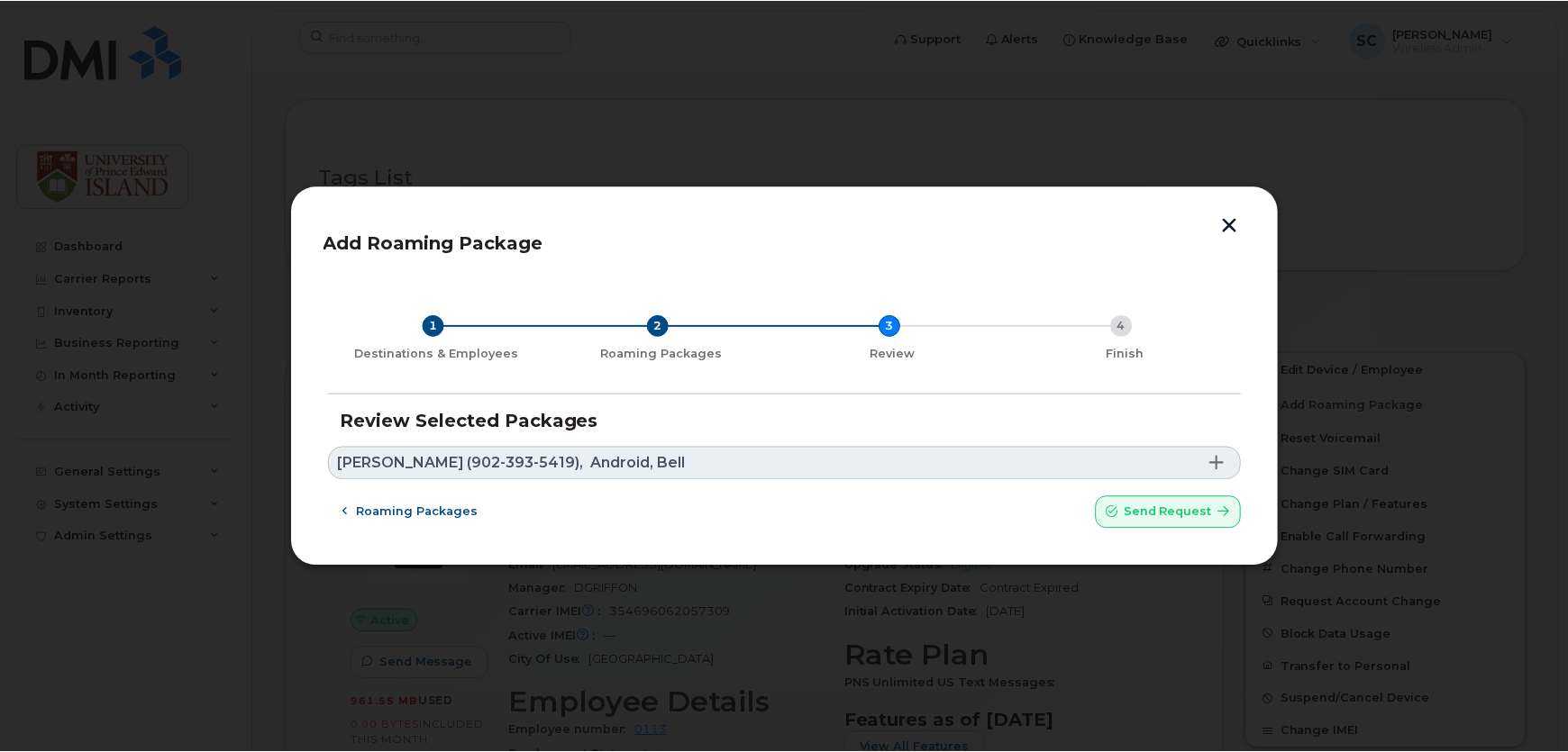
scroll to position [0, 0]
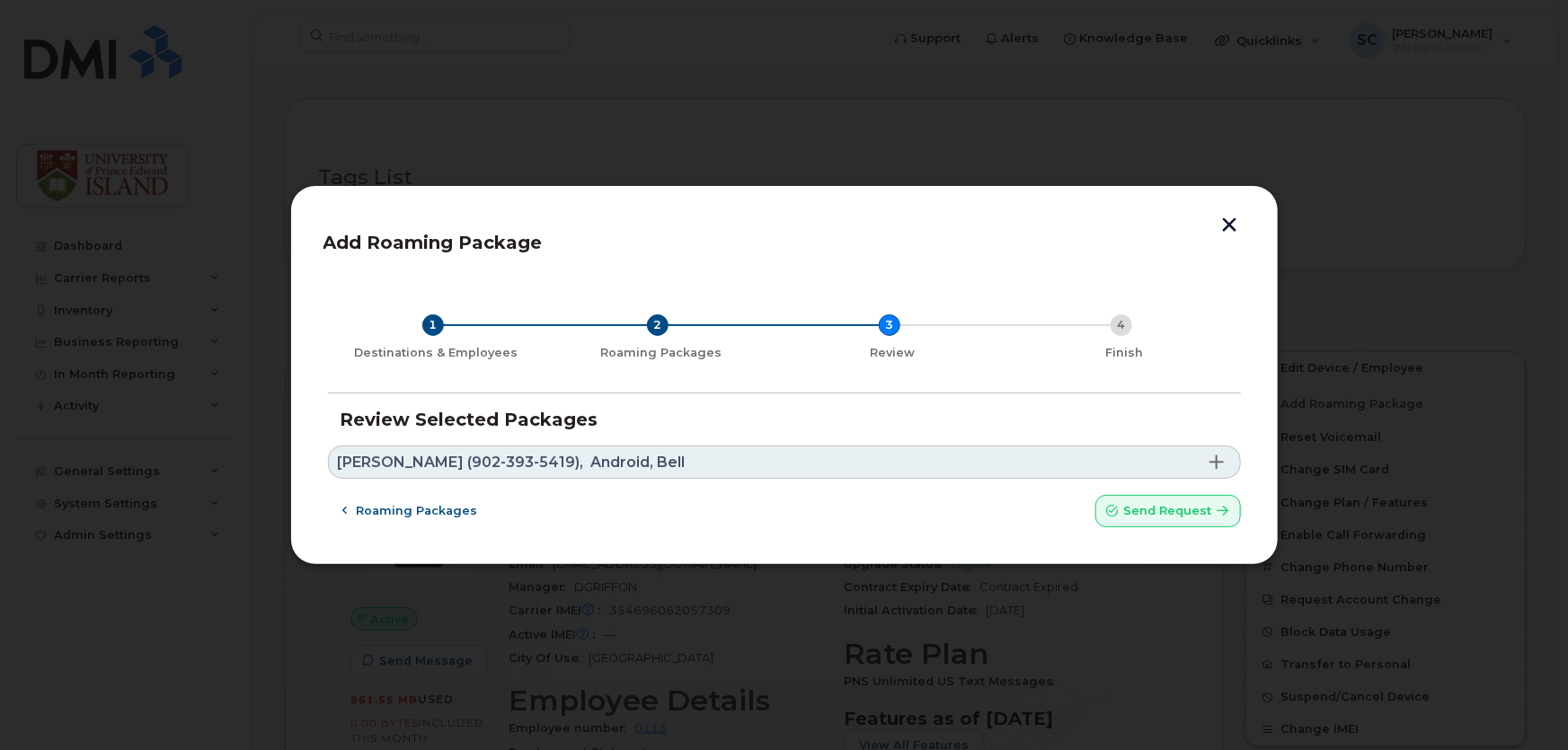
click at [769, 463] on link "Laurie Mcduffee (902-393-5419), Android, Bell" at bounding box center [785, 462] width 913 height 33
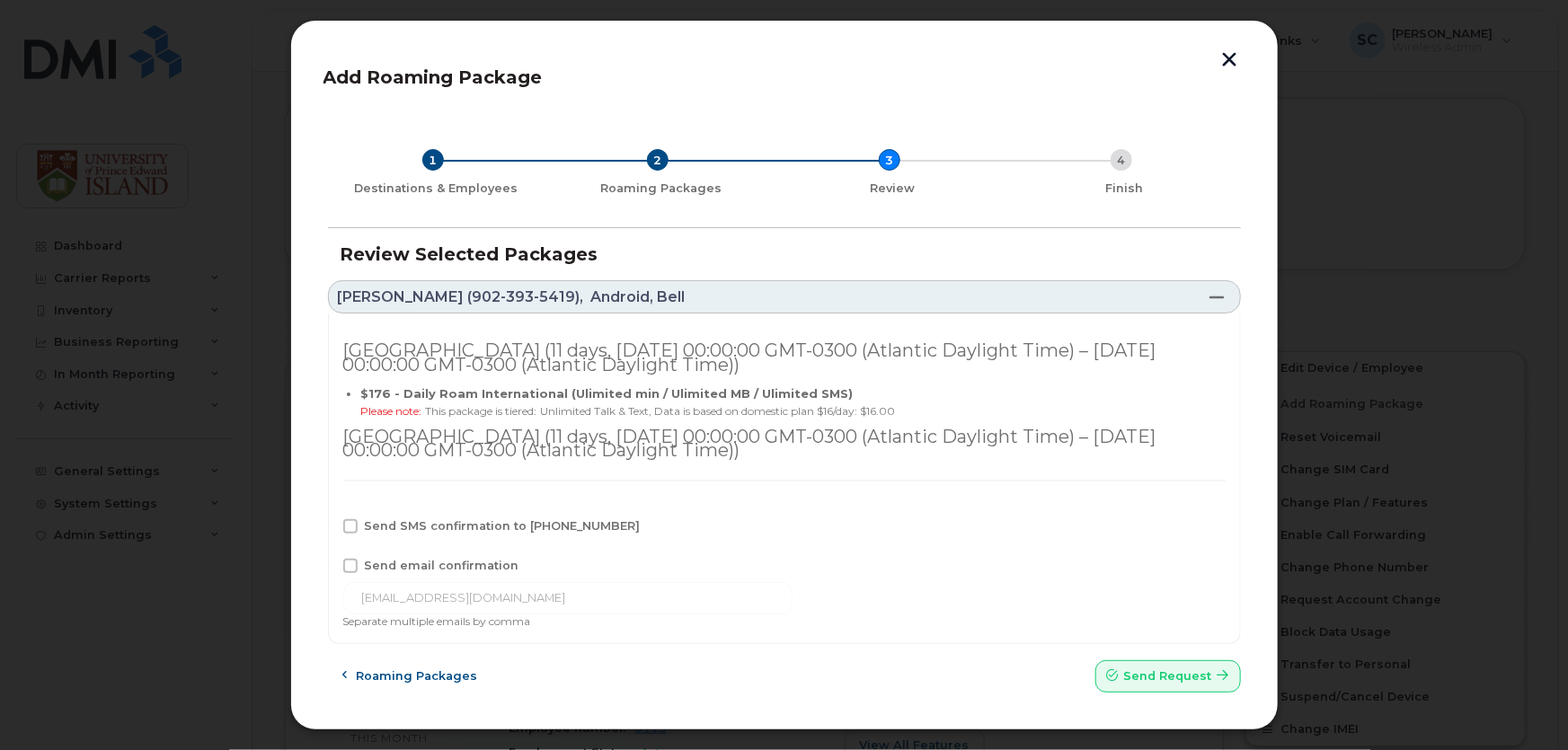
click at [515, 527] on span "Send SMS confirmation to 902-393-5419" at bounding box center [502, 526] width 276 height 14
click at [331, 527] on input "Send SMS confirmation to 902-393-5419" at bounding box center [326, 524] width 9 height 9
checkbox input "true"
click at [473, 563] on span "Send email confirmation" at bounding box center [442, 565] width 155 height 14
click at [331, 563] on input "Send email confirmation" at bounding box center [326, 563] width 9 height 9
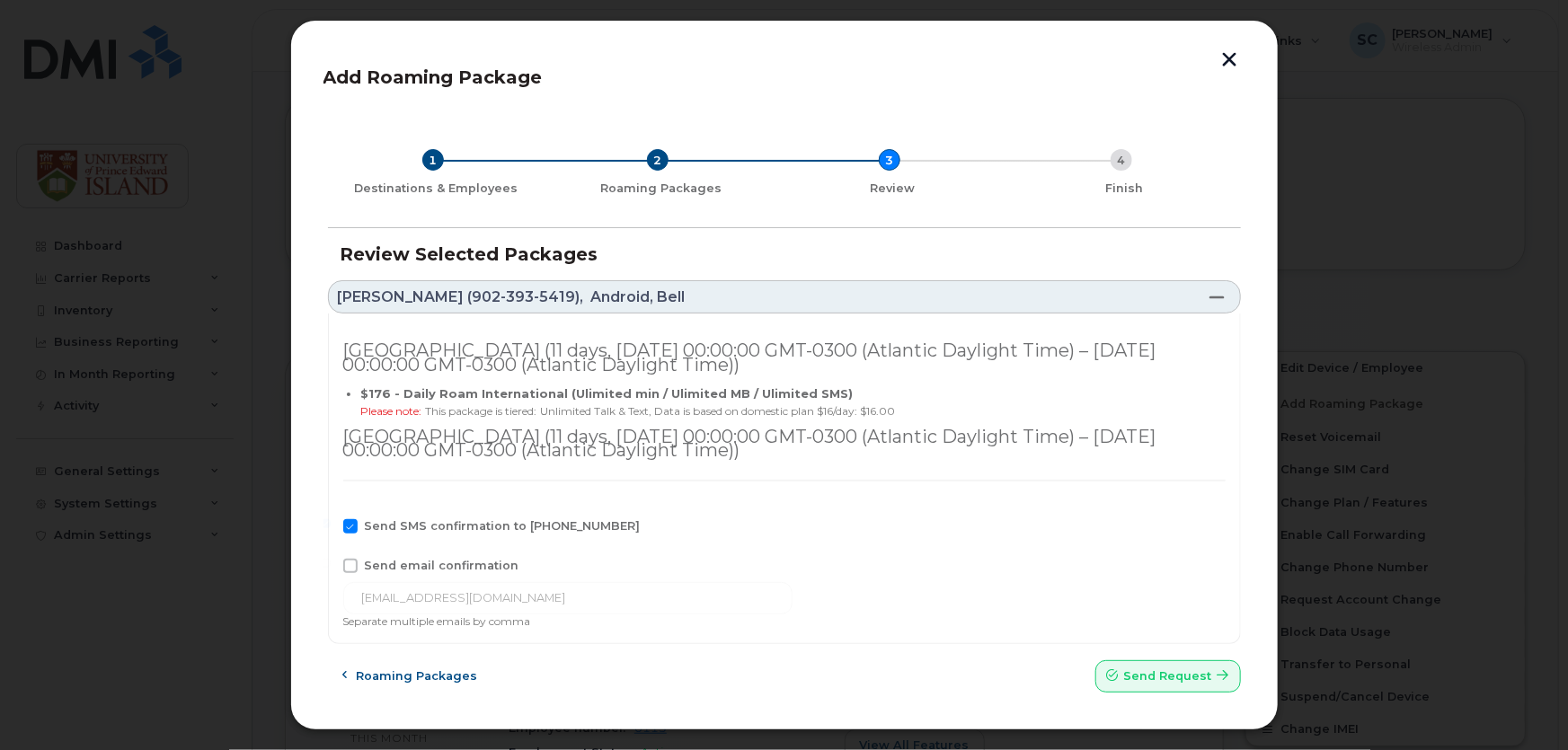
checkbox input "true"
click at [1190, 675] on span "Send request" at bounding box center [1168, 676] width 88 height 17
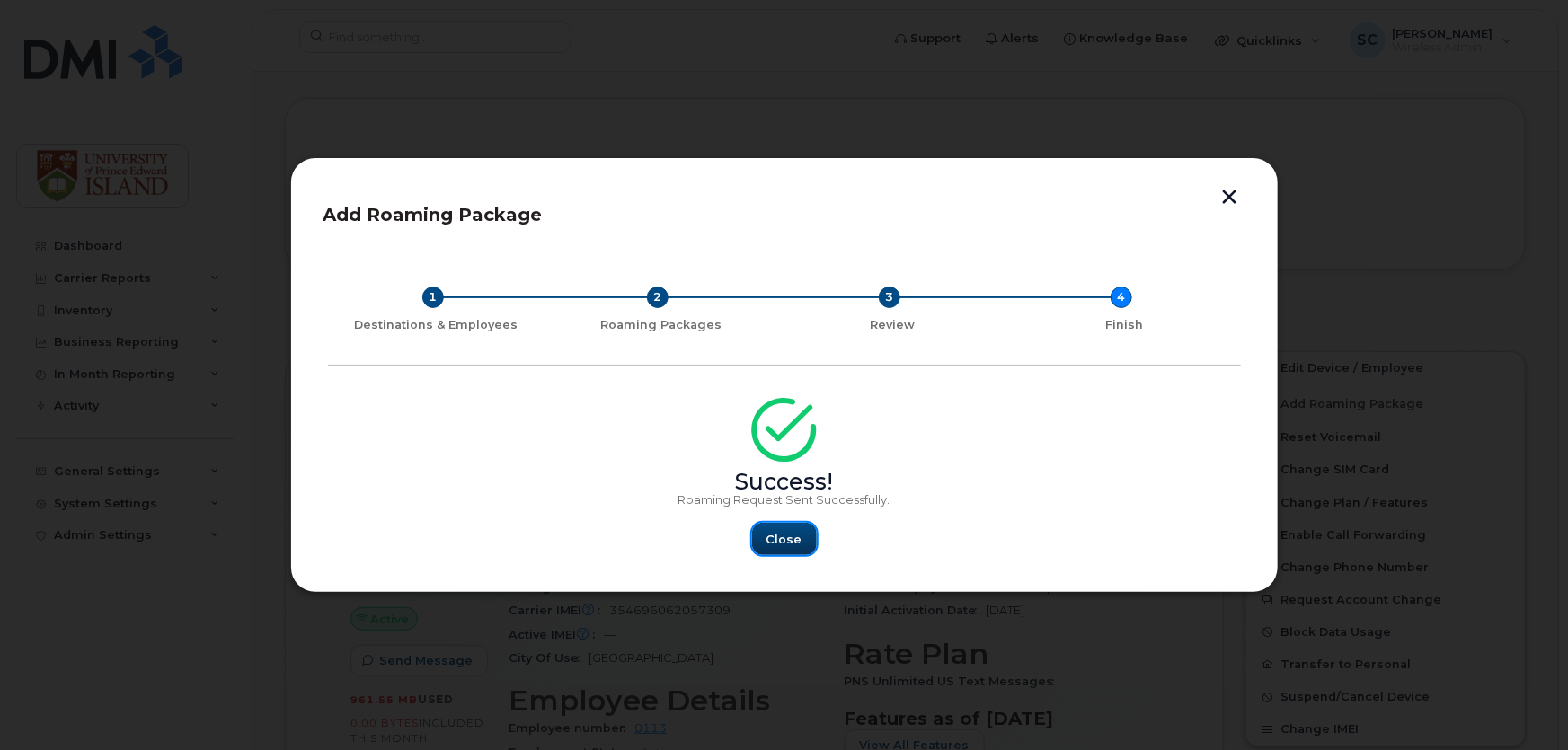
click at [798, 531] on span "Close" at bounding box center [784, 539] width 36 height 17
